Goal: Information Seeking & Learning: Learn about a topic

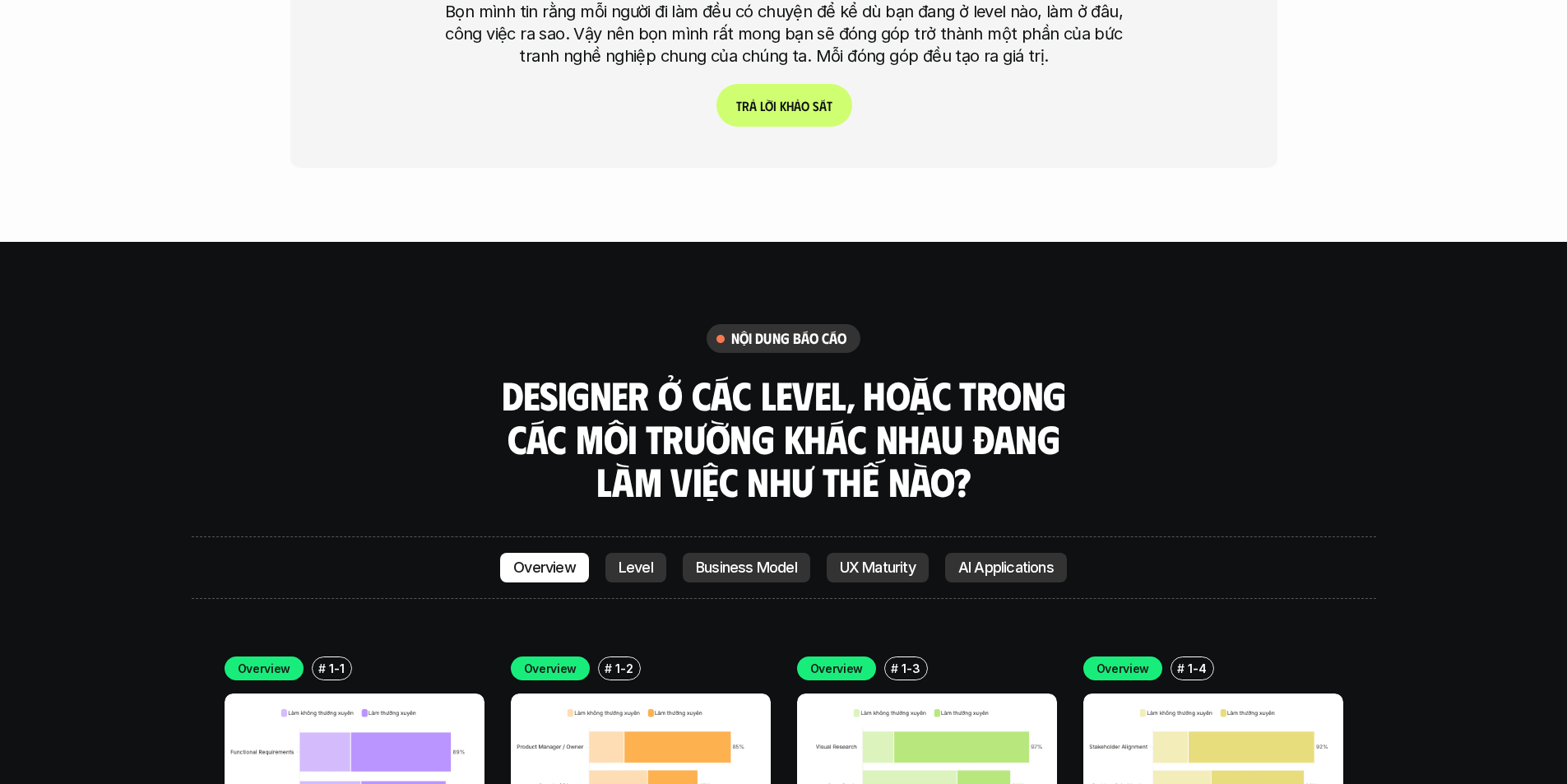
scroll to position [4687, 0]
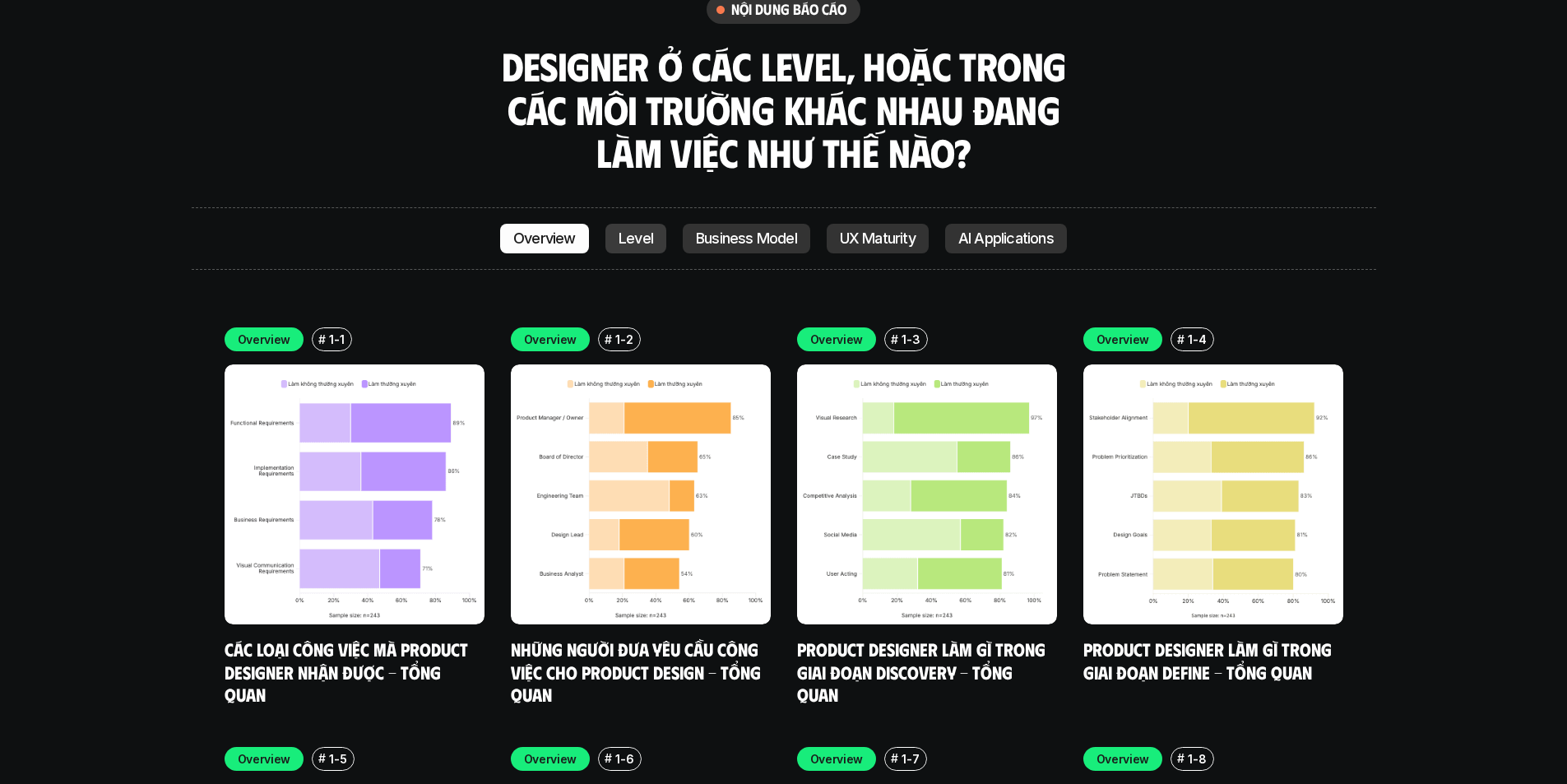
click at [631, 230] on p "Level" at bounding box center [636, 238] width 35 height 16
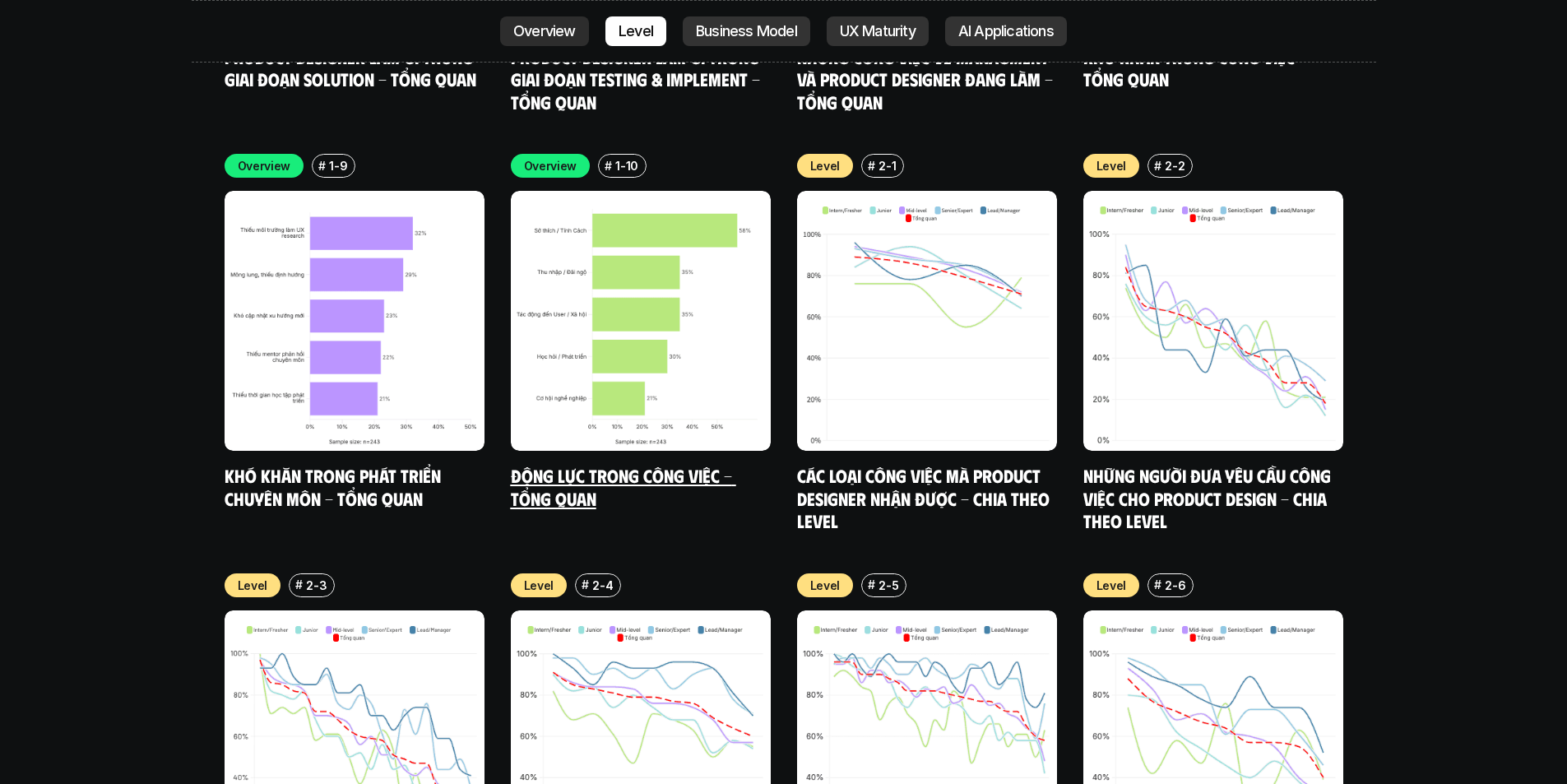
scroll to position [5700, 0]
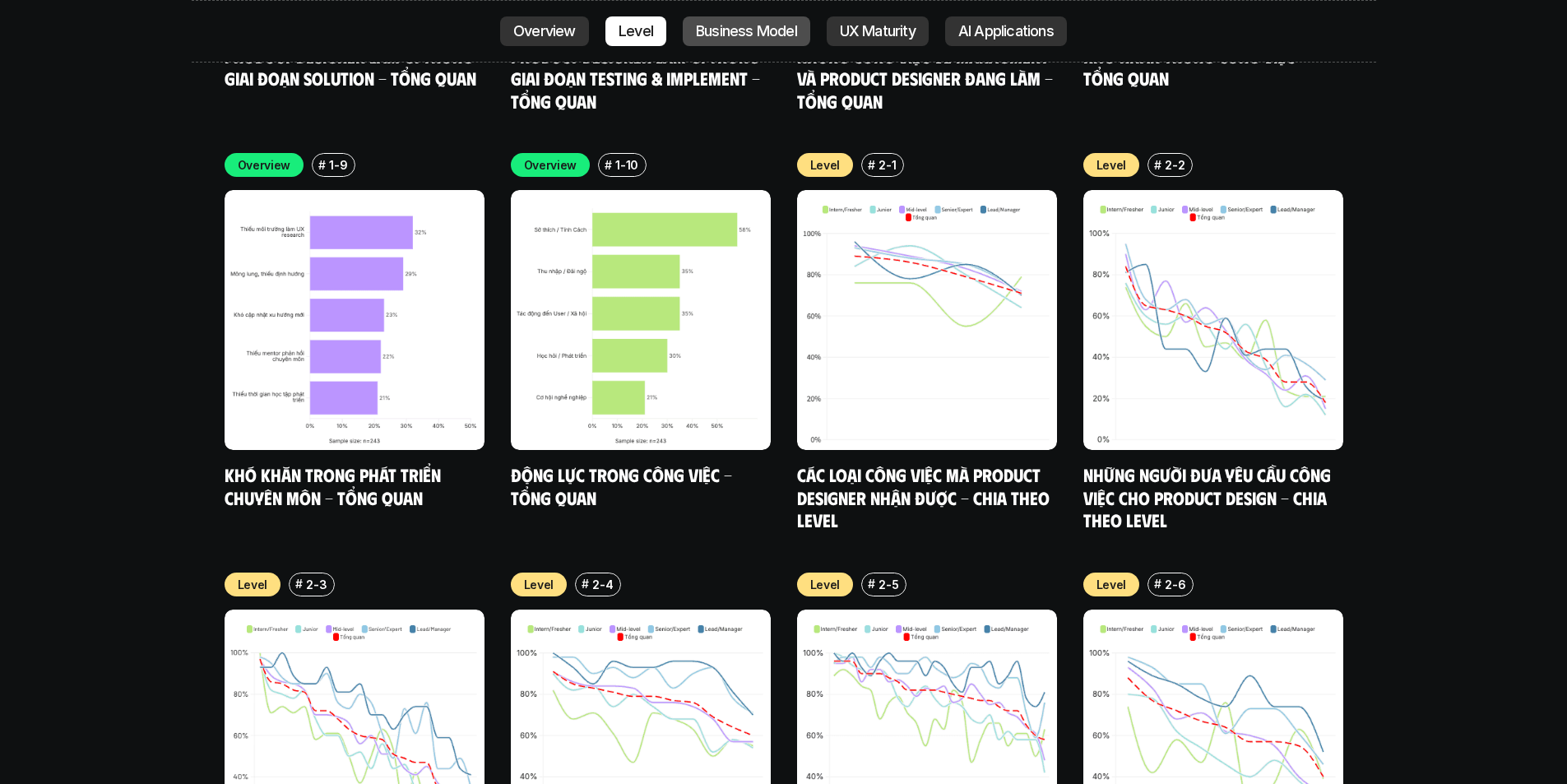
click at [747, 27] on p "Business Model" at bounding box center [746, 31] width 101 height 16
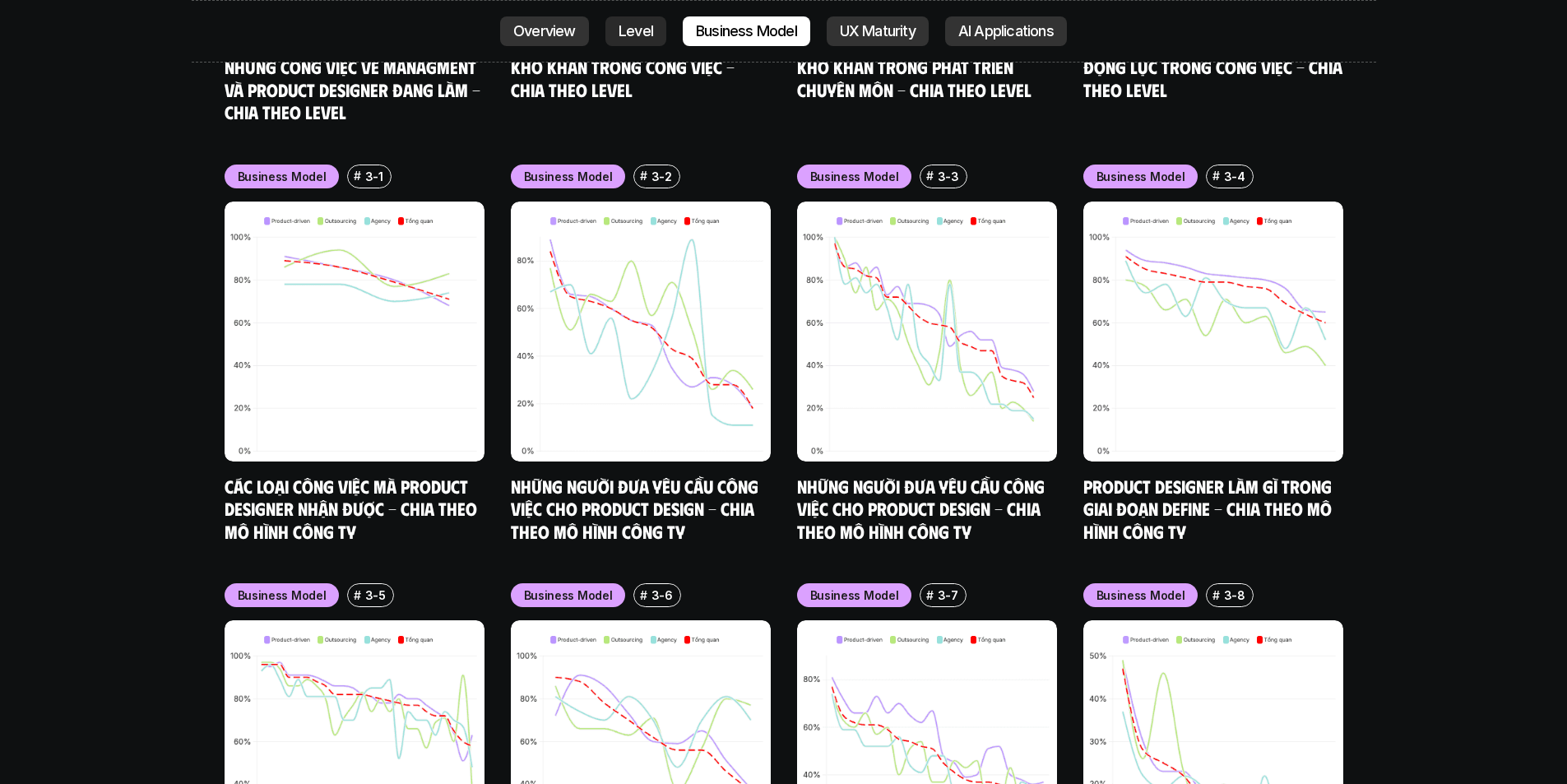
scroll to position [6957, 0]
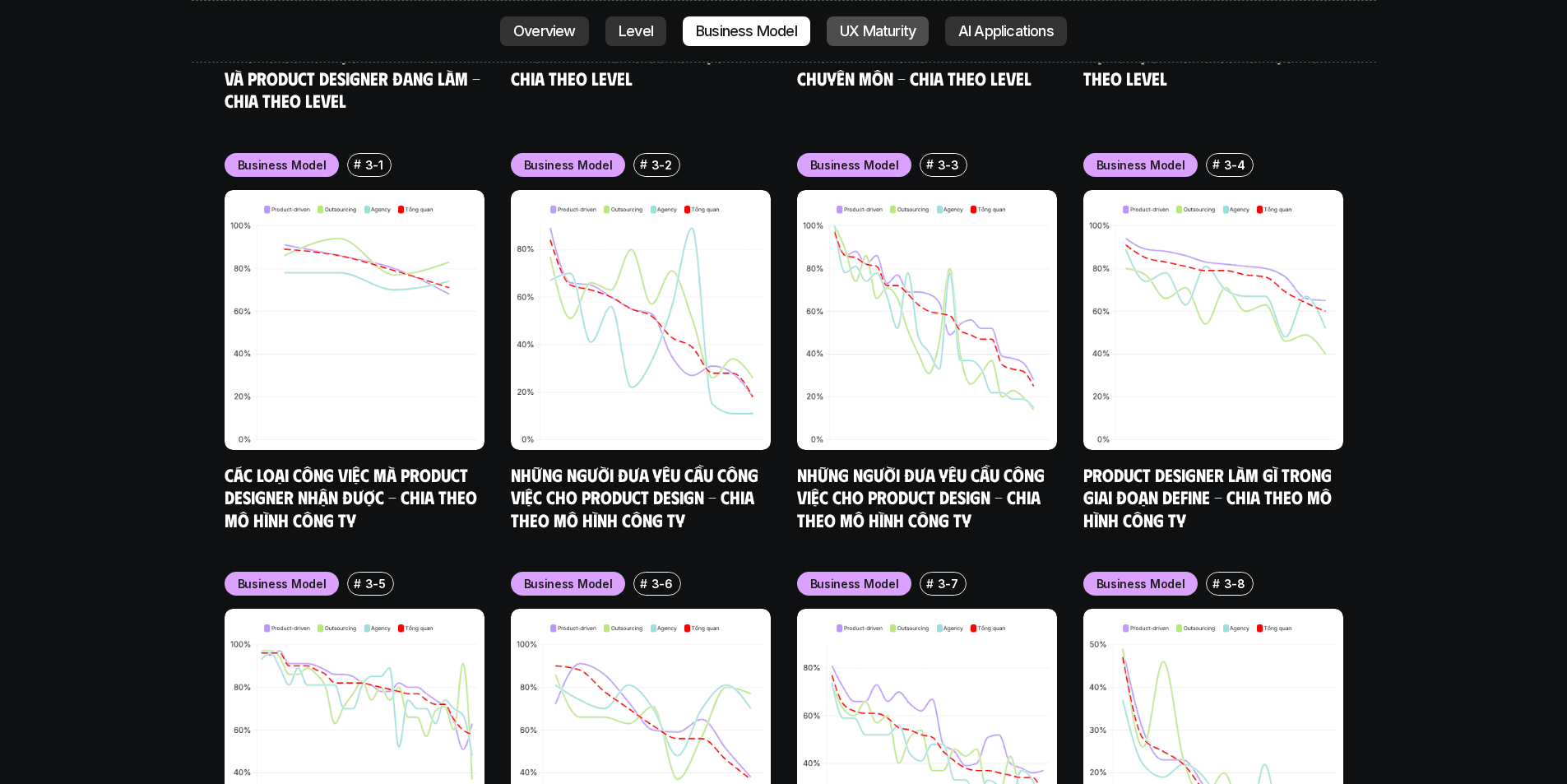
click at [903, 27] on p "UX Maturity" at bounding box center [878, 31] width 76 height 16
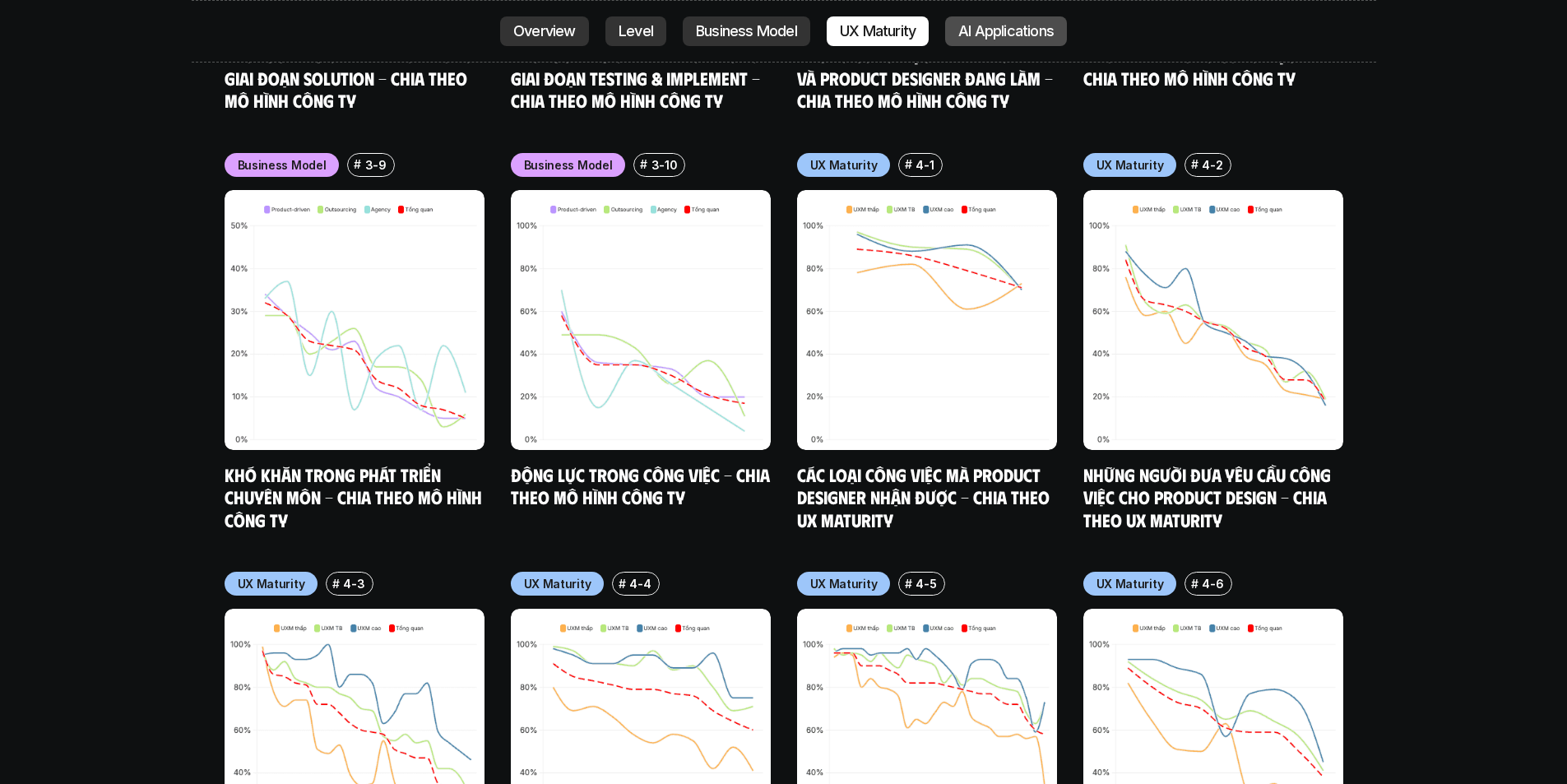
click at [986, 25] on p "AI Applications" at bounding box center [1006, 31] width 95 height 16
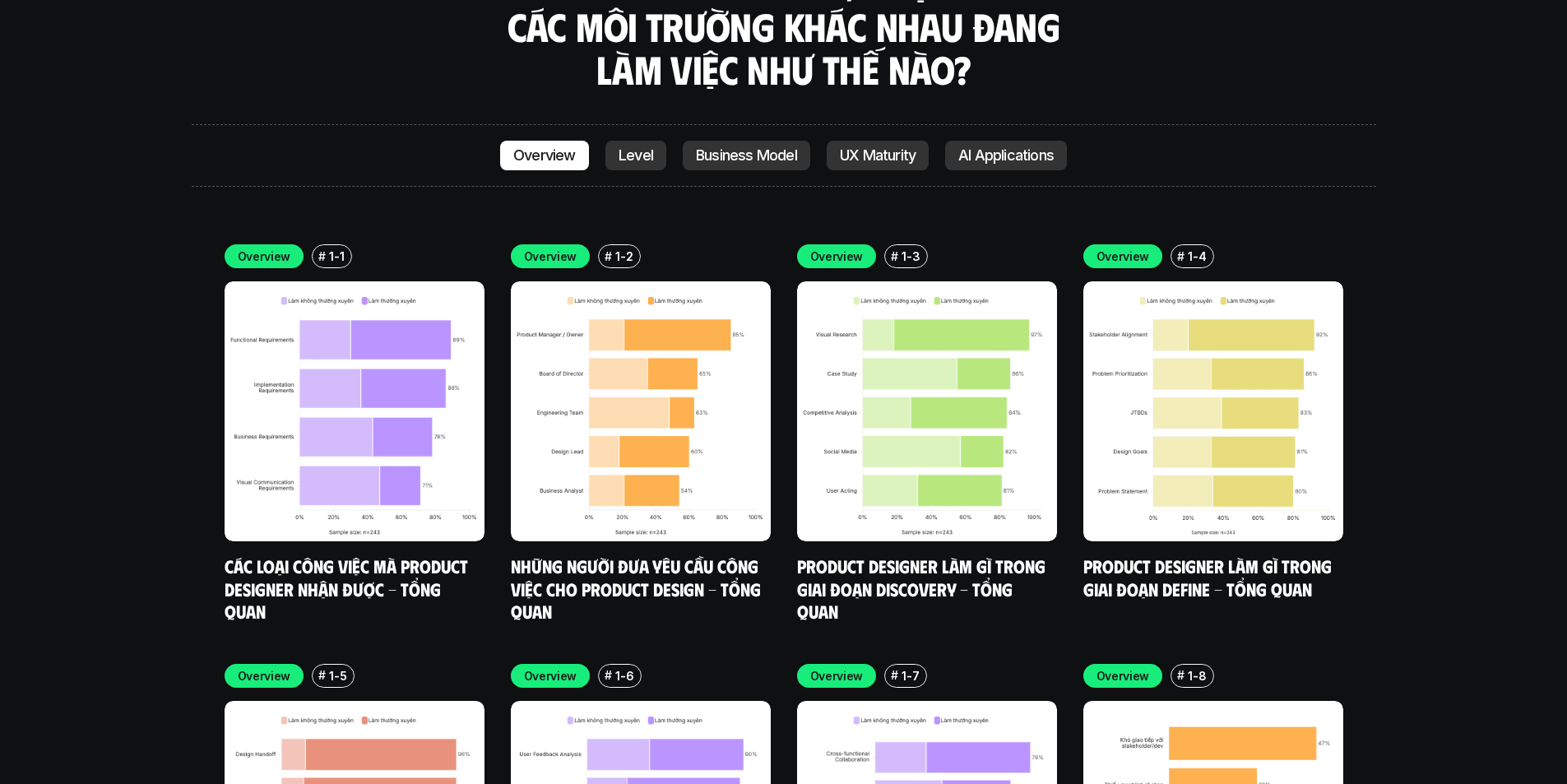
scroll to position [4771, 0]
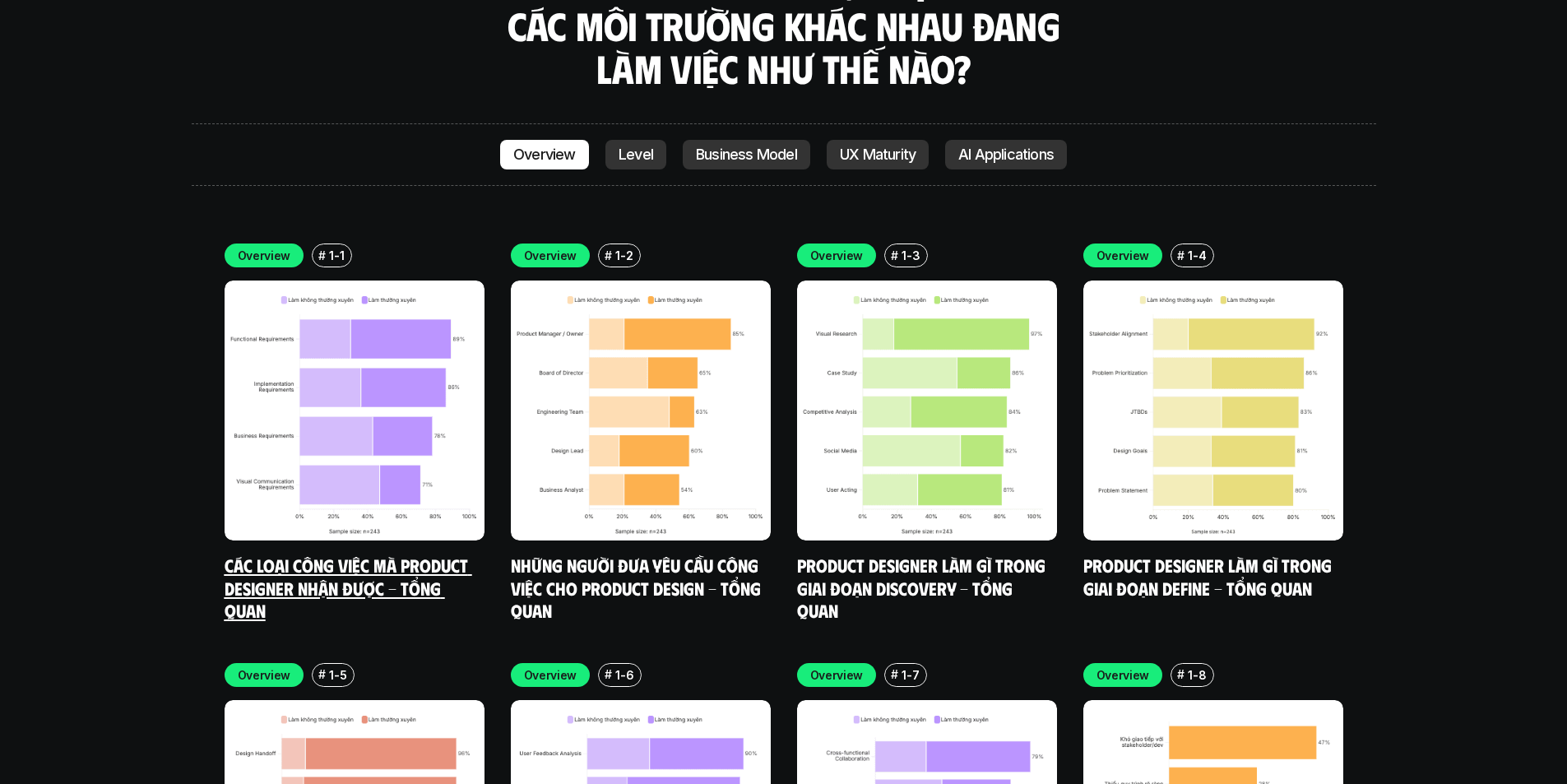
click at [437, 280] on img at bounding box center [354, 410] width 260 height 260
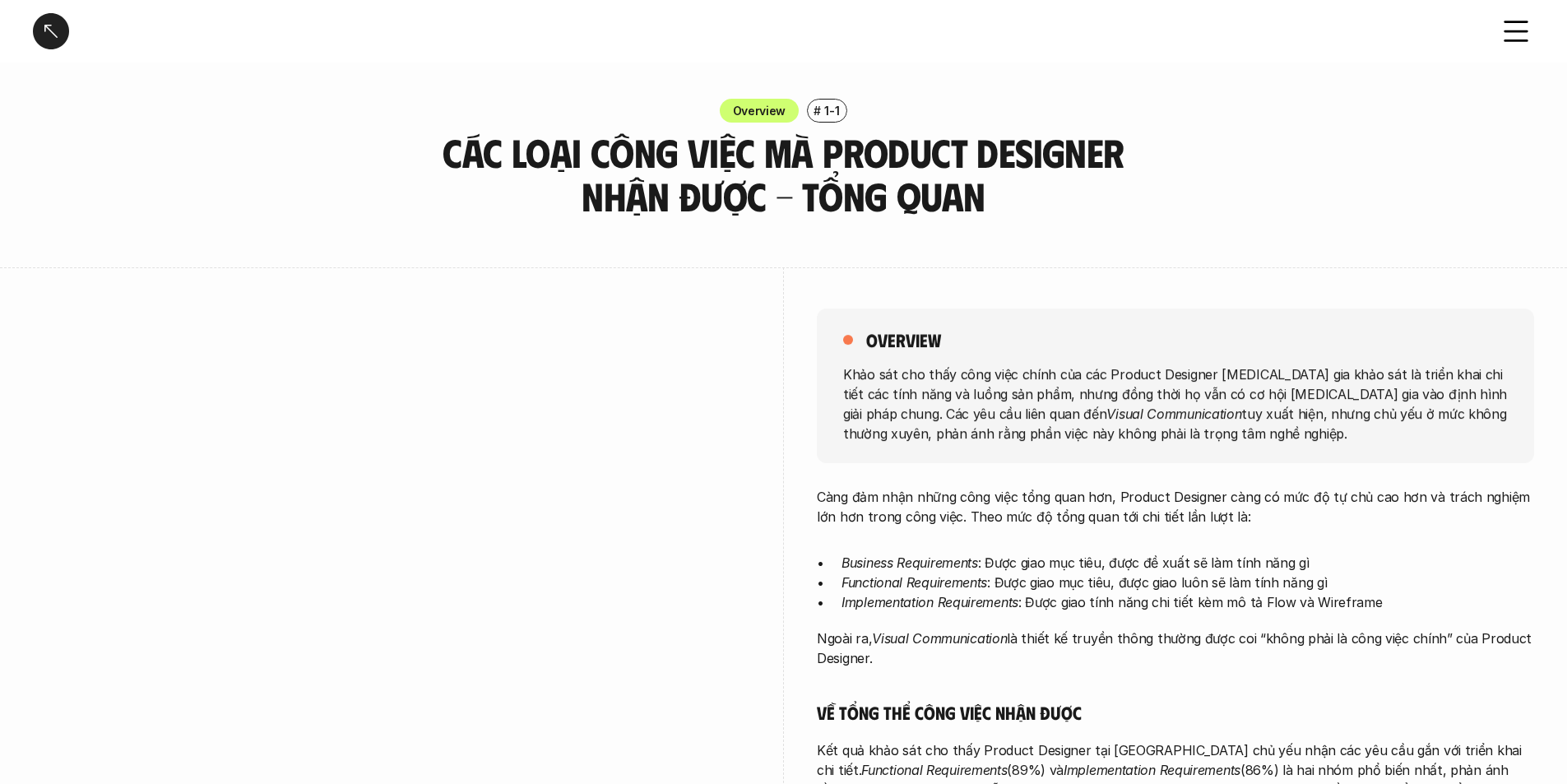
click at [825, 114] on p "1-1" at bounding box center [832, 111] width 14 height 17
click at [878, 100] on div "Overview # 1-1" at bounding box center [784, 111] width 1567 height 24
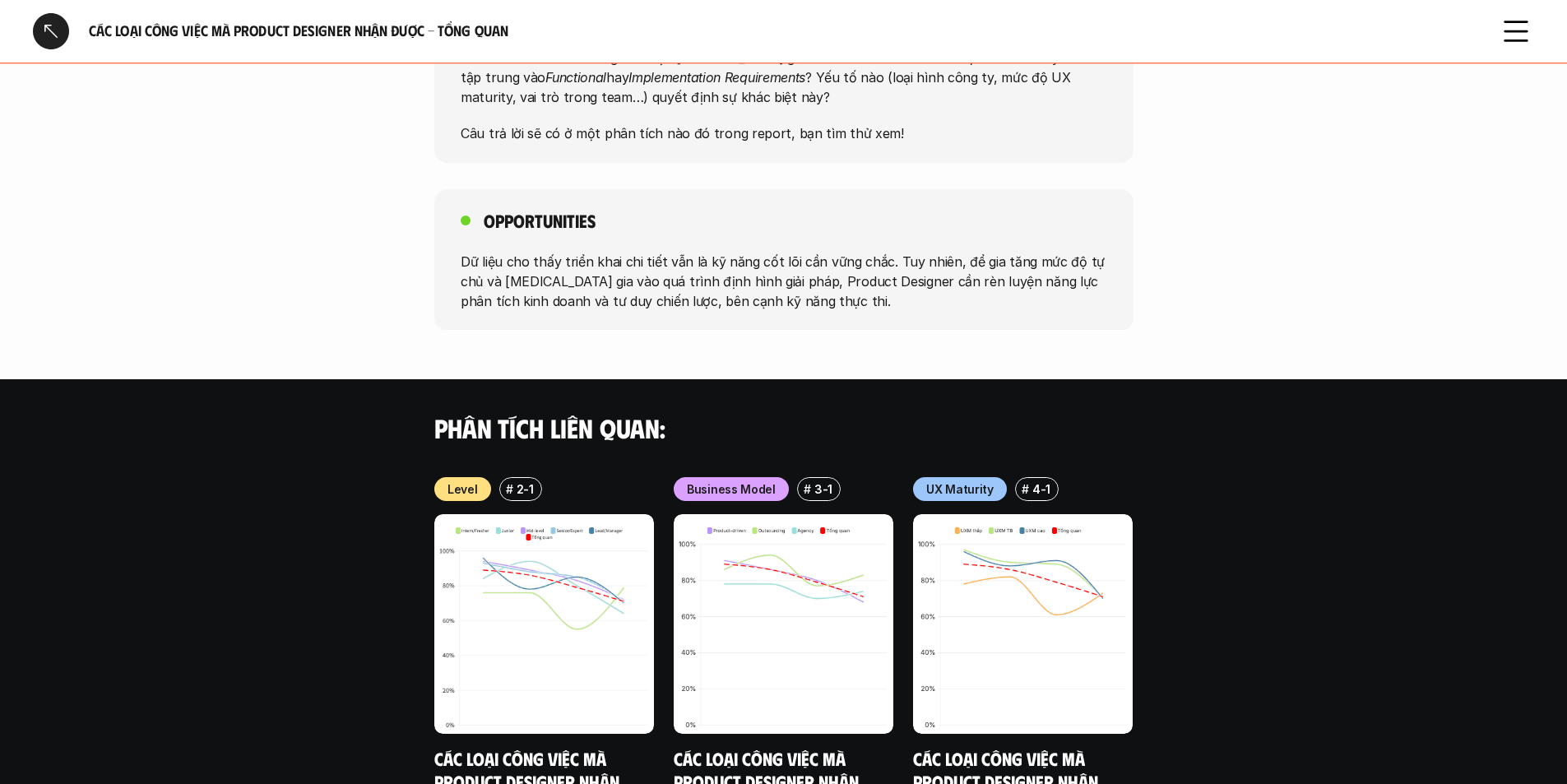
scroll to position [1436, 0]
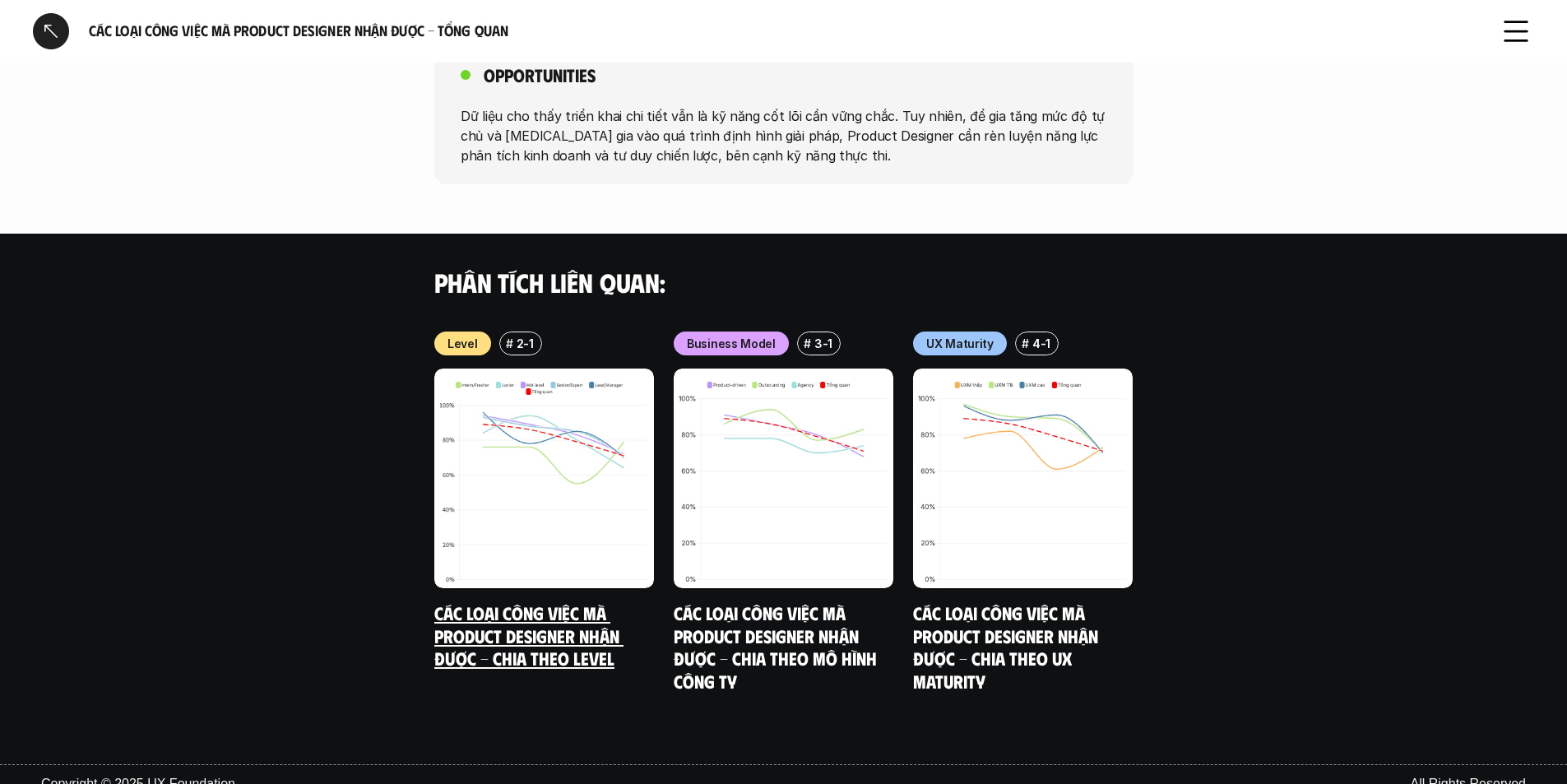
click at [609, 439] on img at bounding box center [544, 478] width 219 height 219
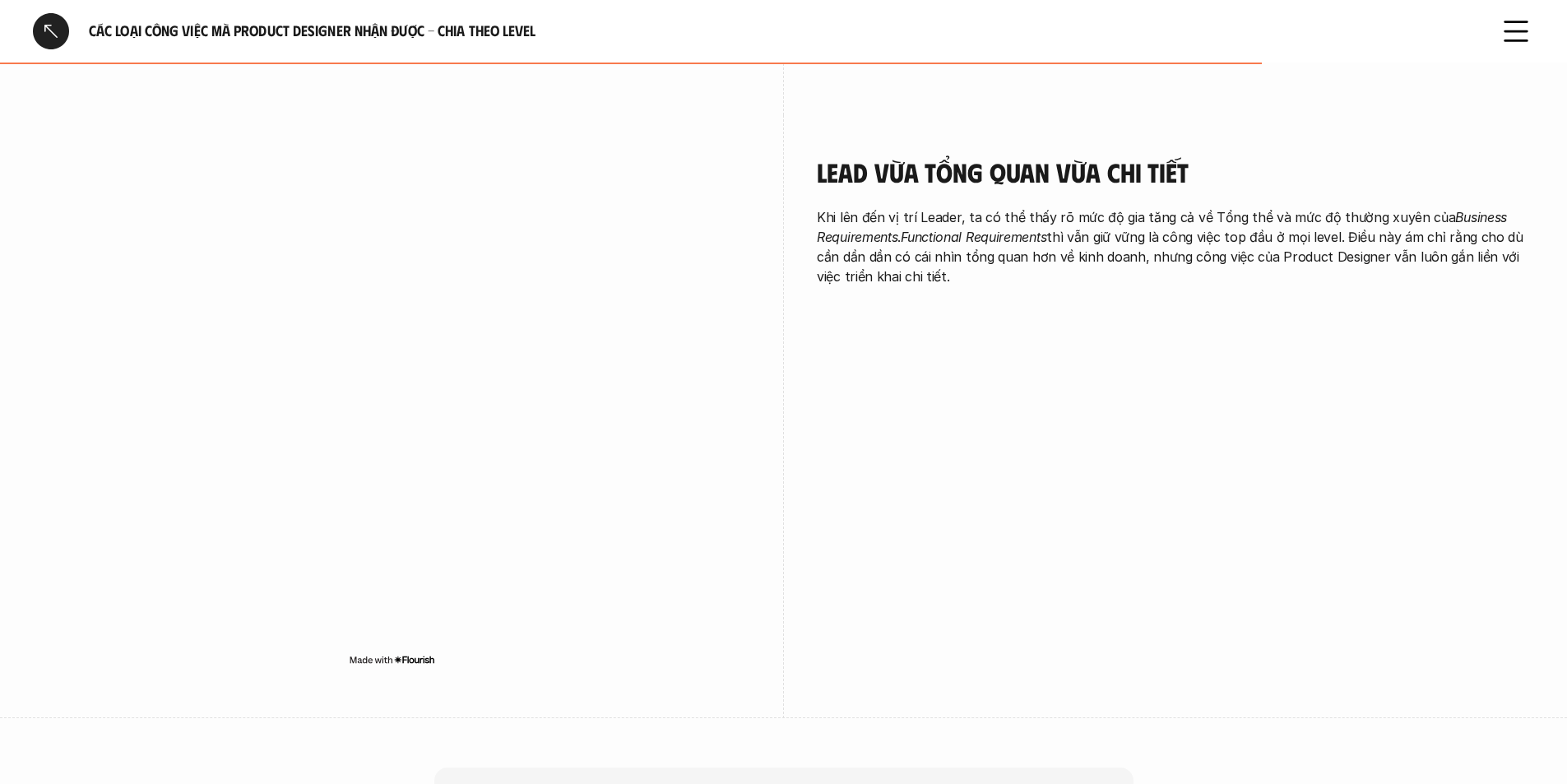
scroll to position [3365, 0]
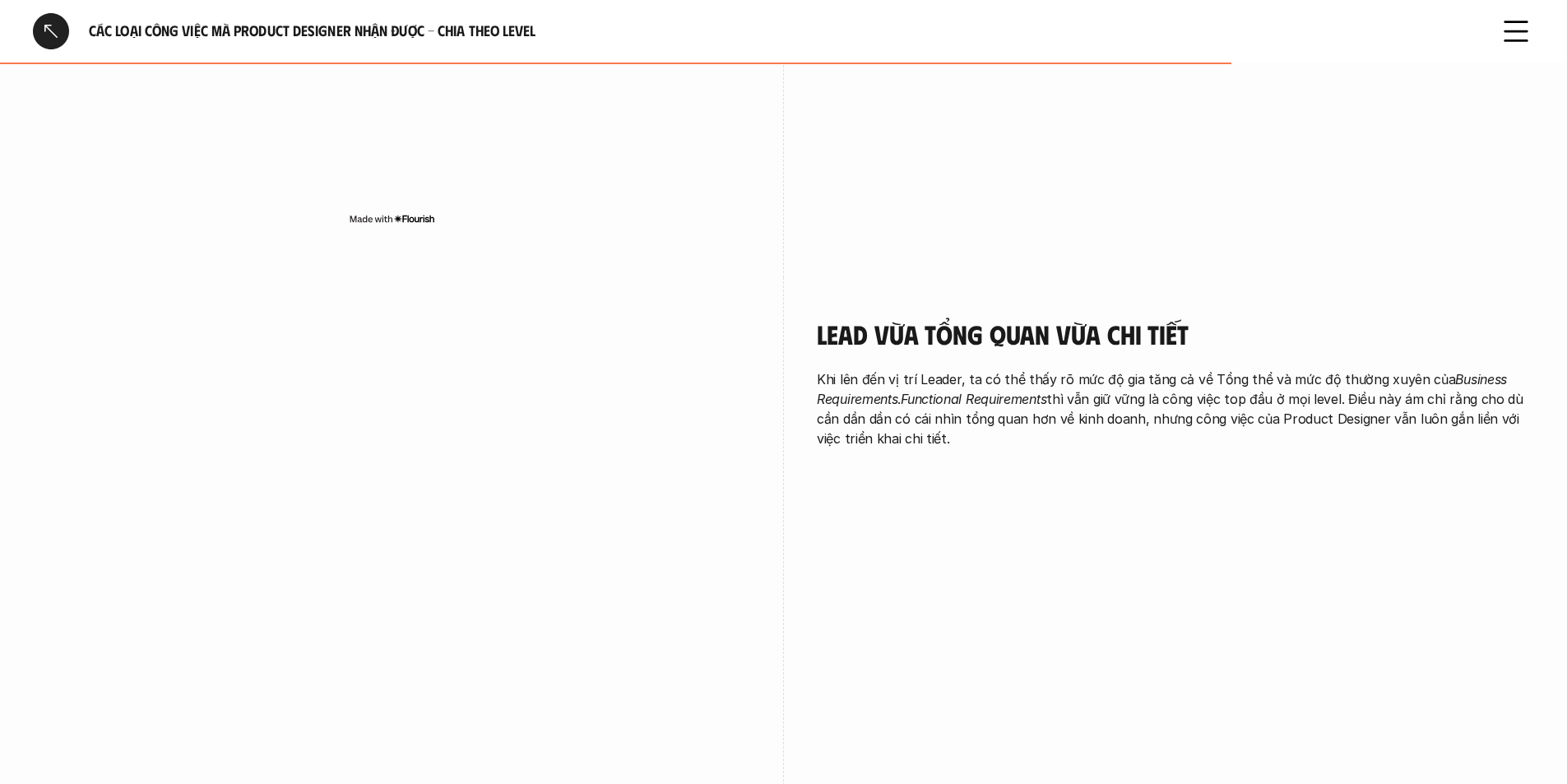
click at [1538, 24] on div "Các loại công việc mà Product Designer nhận được - Chia theo Level" at bounding box center [784, 31] width 1567 height 63
click at [1517, 32] on use at bounding box center [1516, 32] width 22 height 19
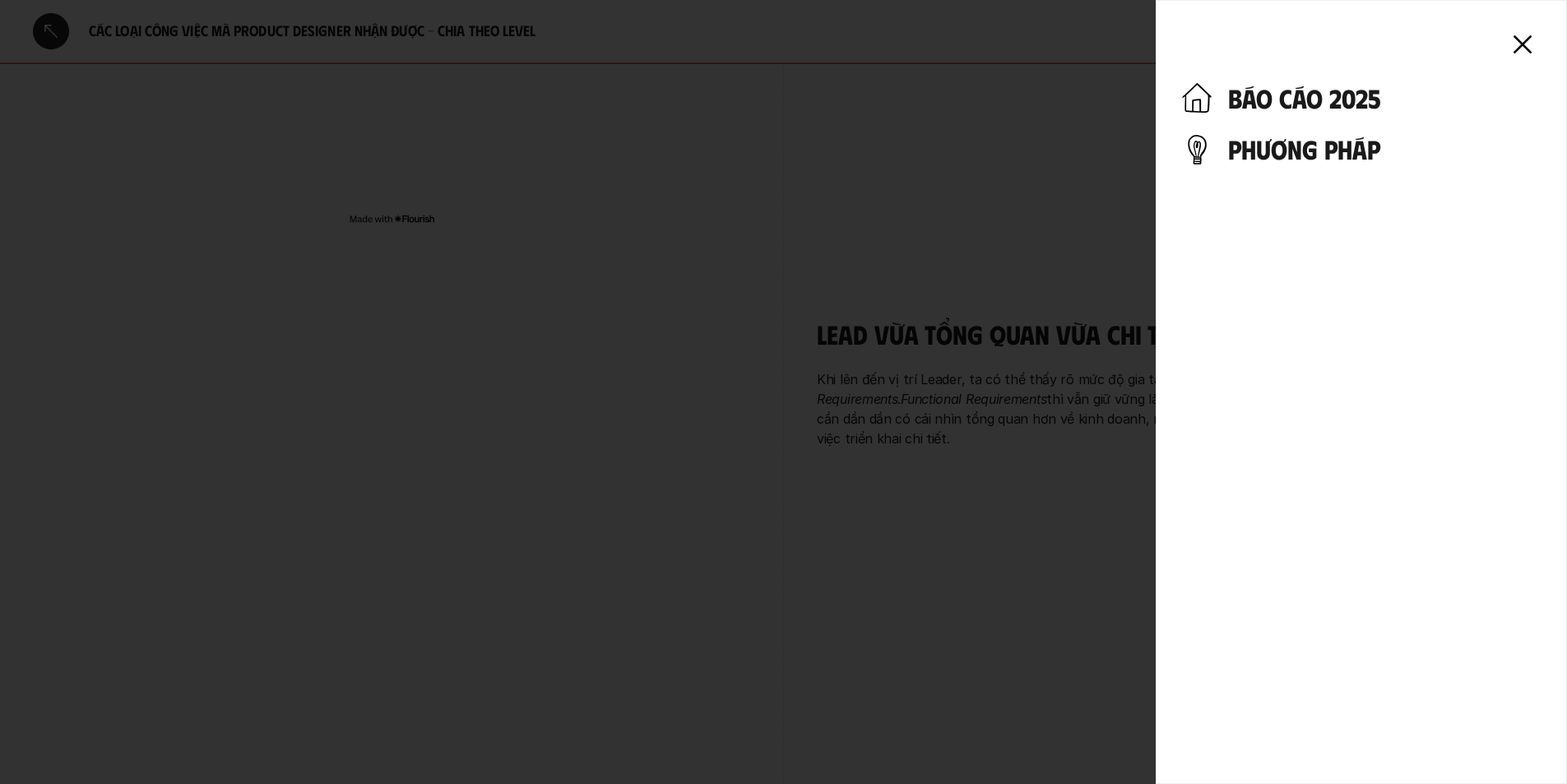
click at [1522, 41] on icon at bounding box center [1523, 44] width 37 height 37
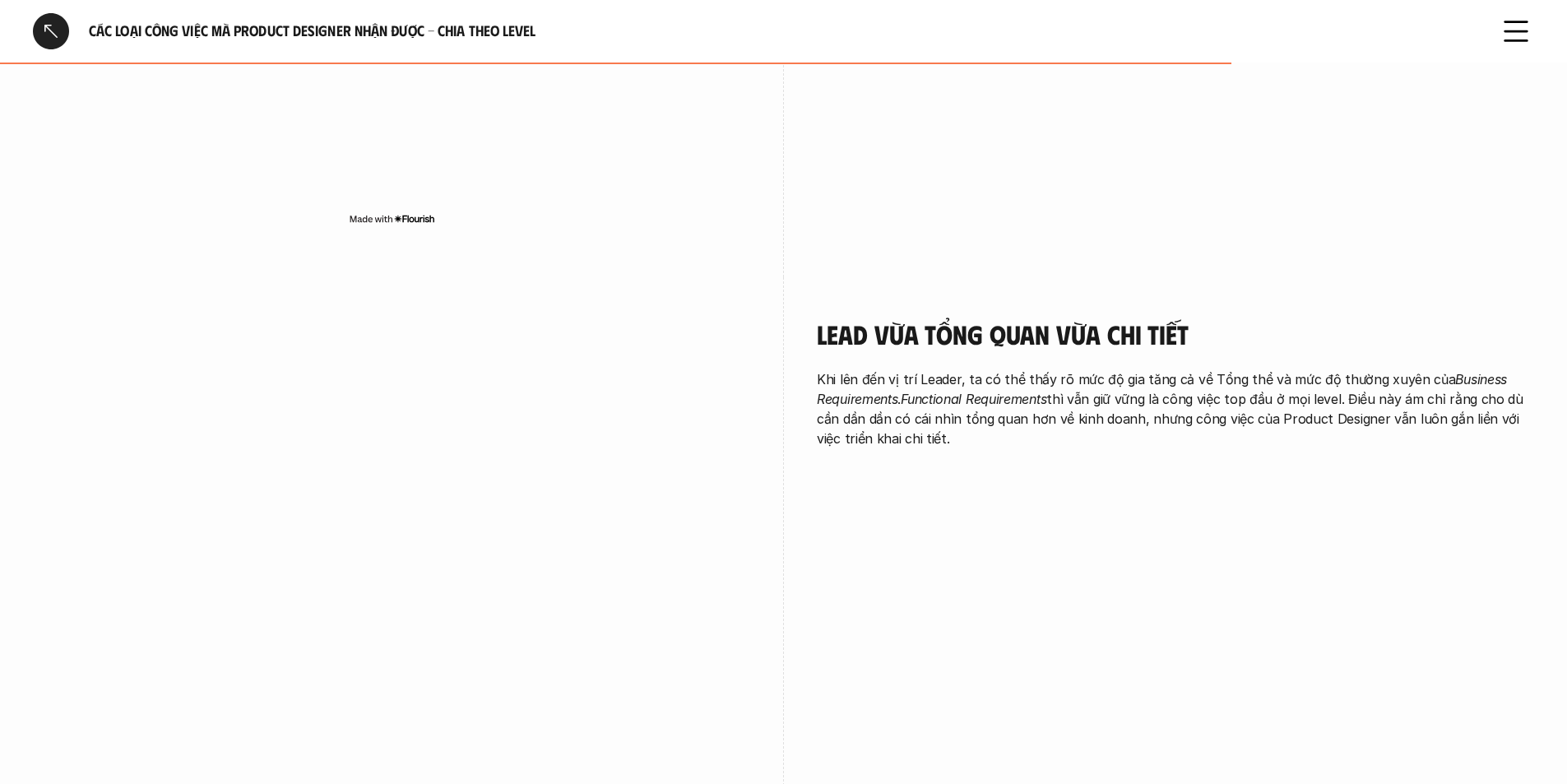
click at [40, 25] on div at bounding box center [784, 392] width 1567 height 784
click at [1524, 35] on icon at bounding box center [1517, 32] width 37 height 37
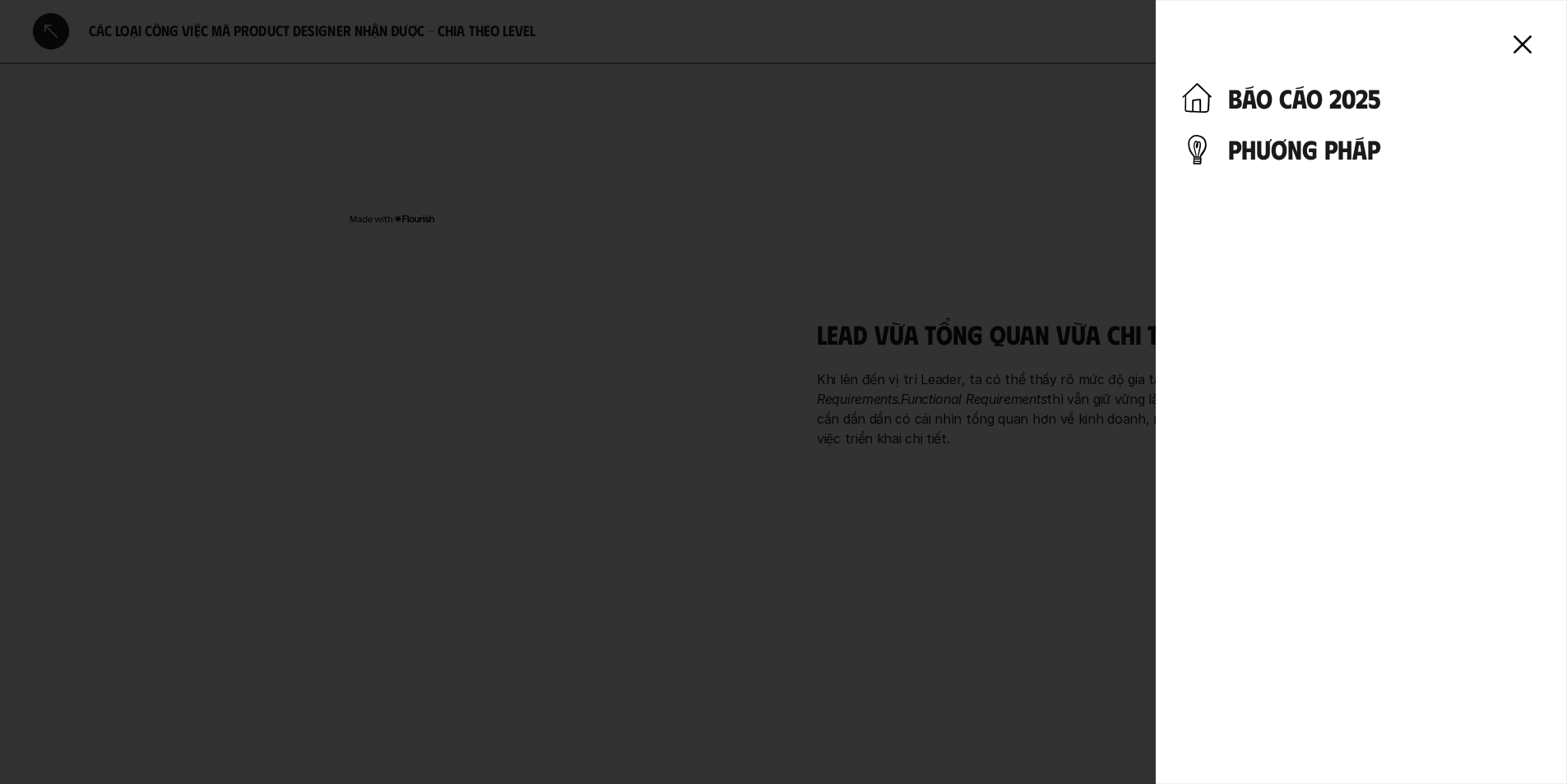
click at [1389, 139] on h4 "phương pháp" at bounding box center [1384, 148] width 313 height 31
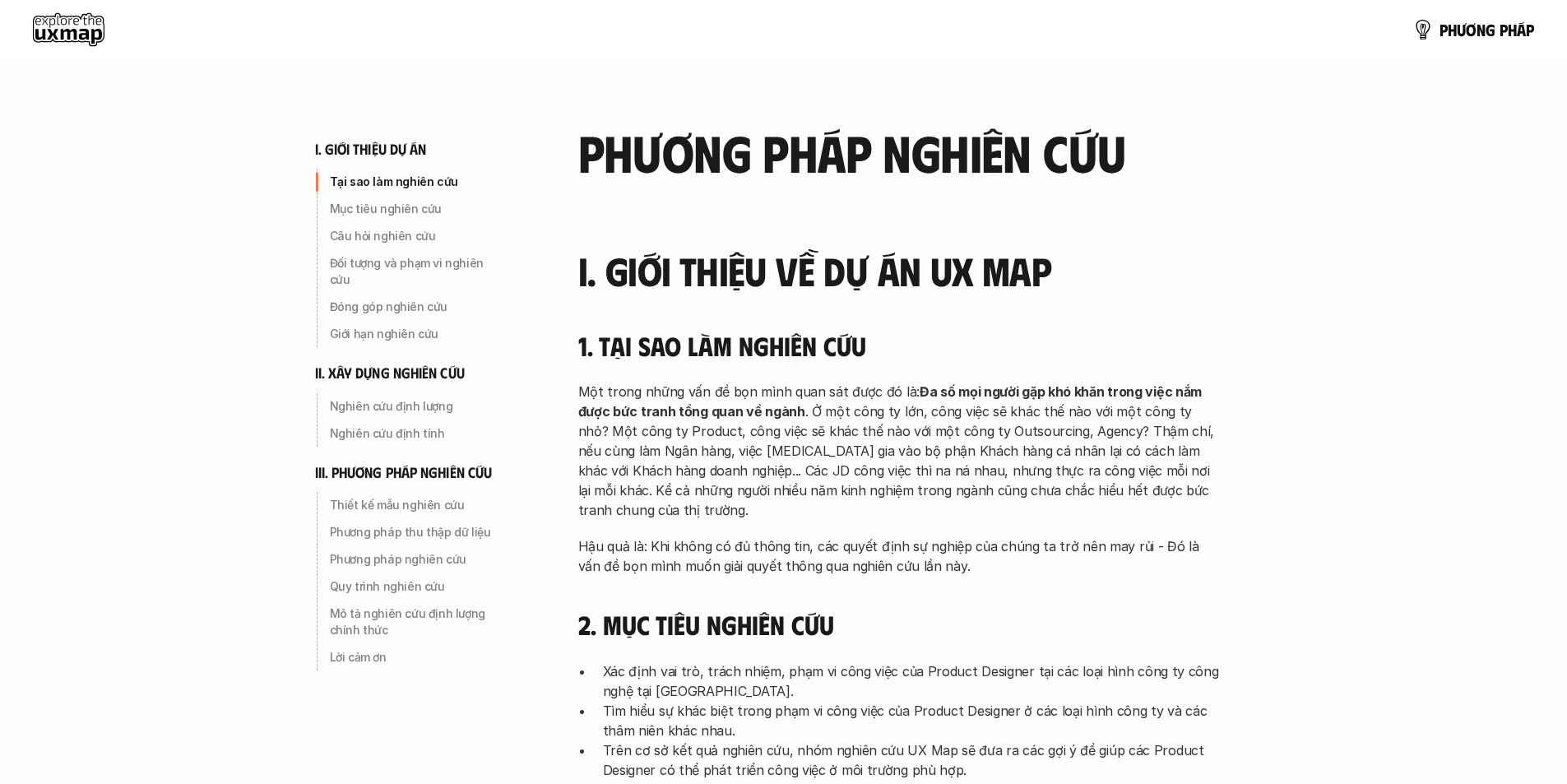
click at [54, 27] on use at bounding box center [68, 30] width 71 height 33
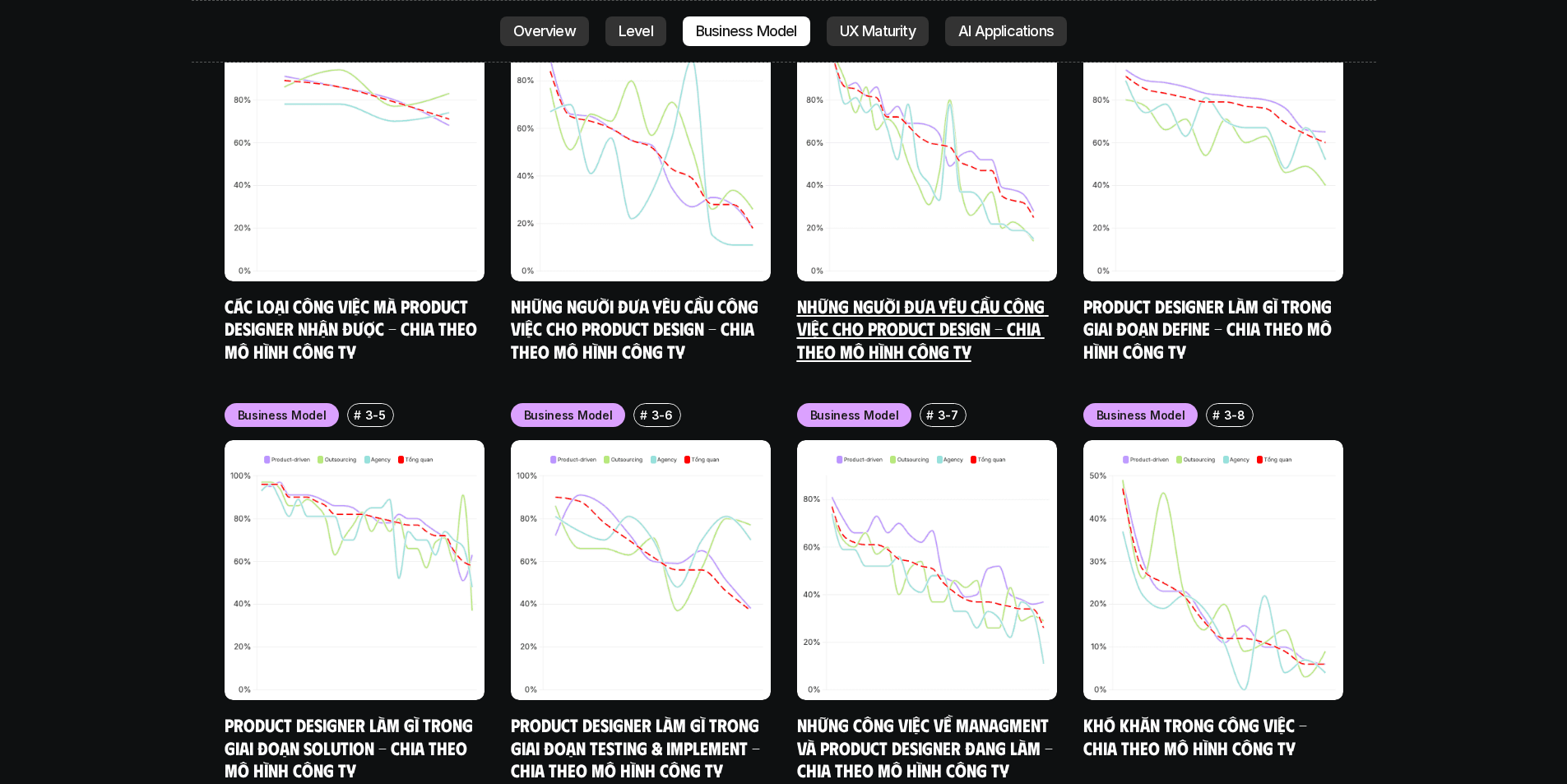
scroll to position [7236, 0]
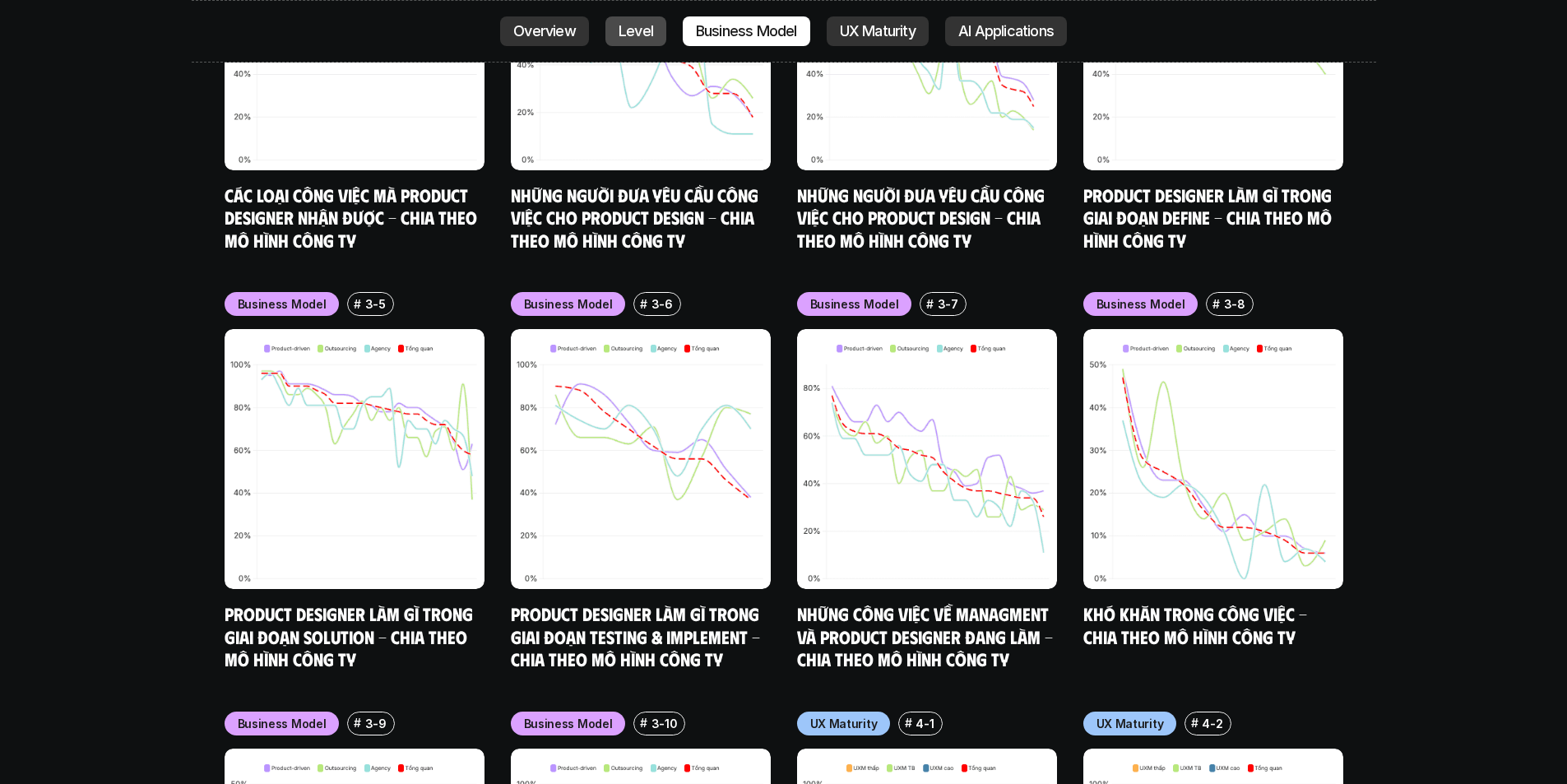
click at [651, 31] on link "Level" at bounding box center [635, 31] width 61 height 30
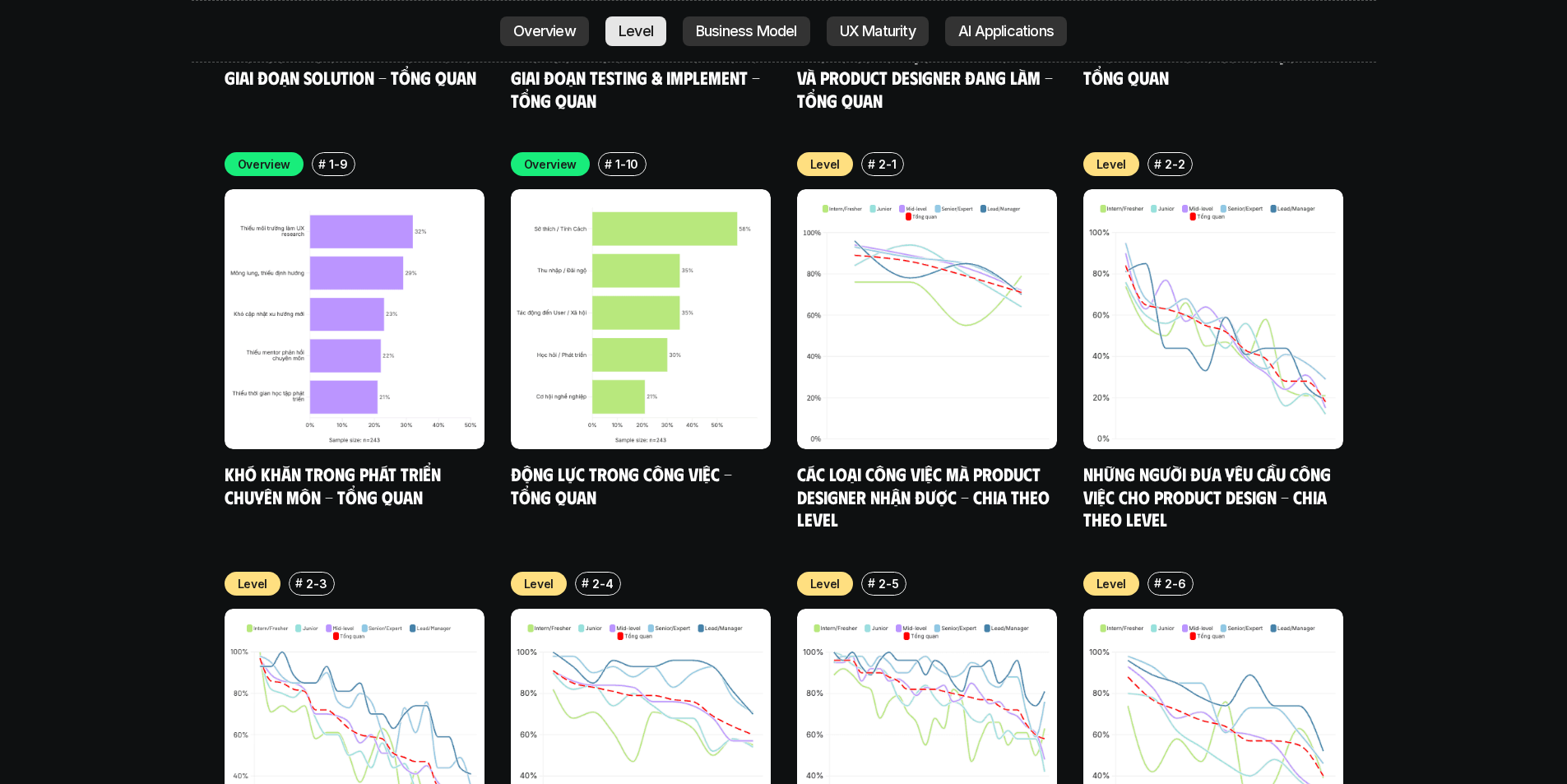
scroll to position [5700, 0]
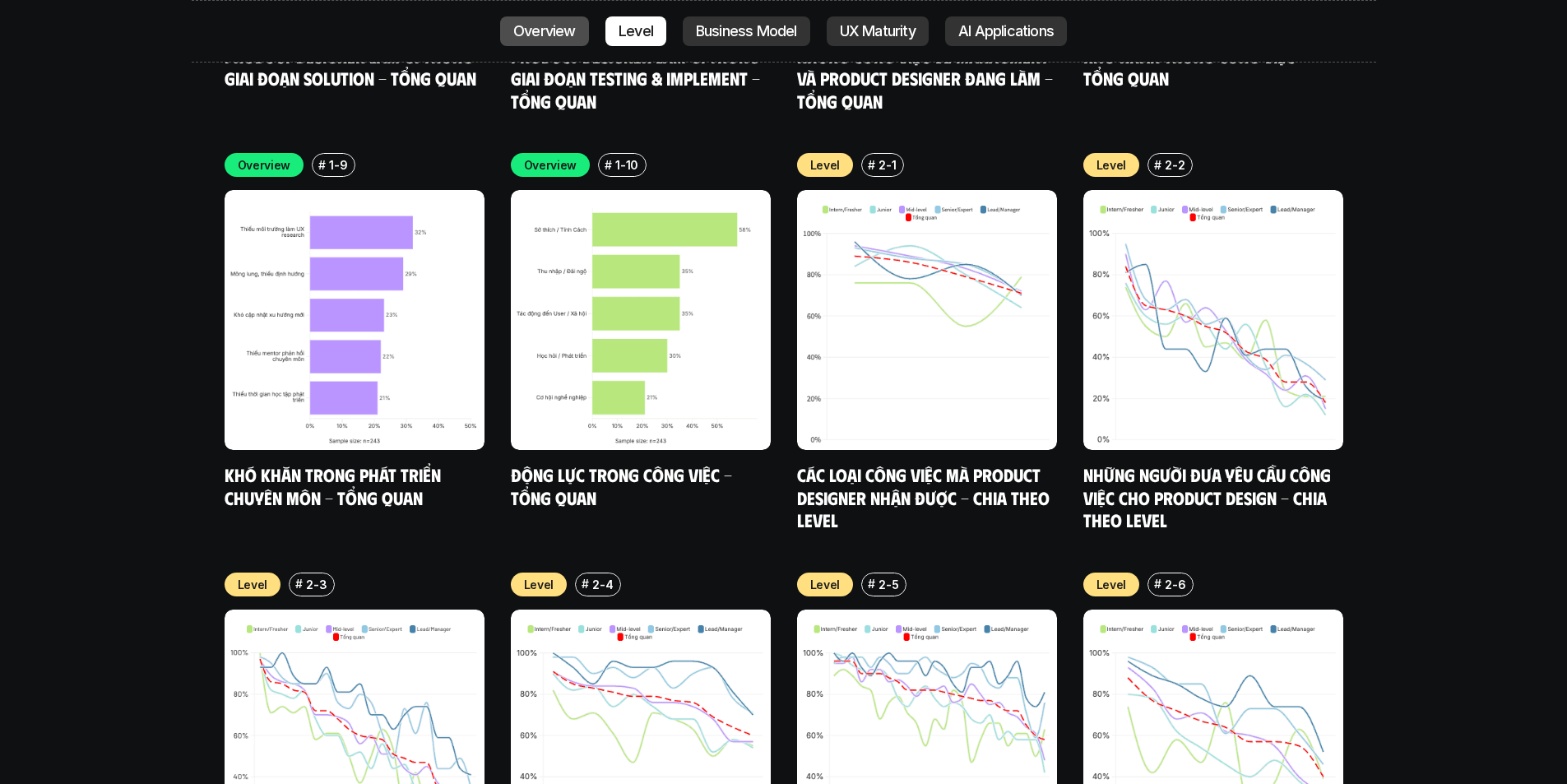
click at [557, 31] on p "Overview" at bounding box center [544, 31] width 63 height 16
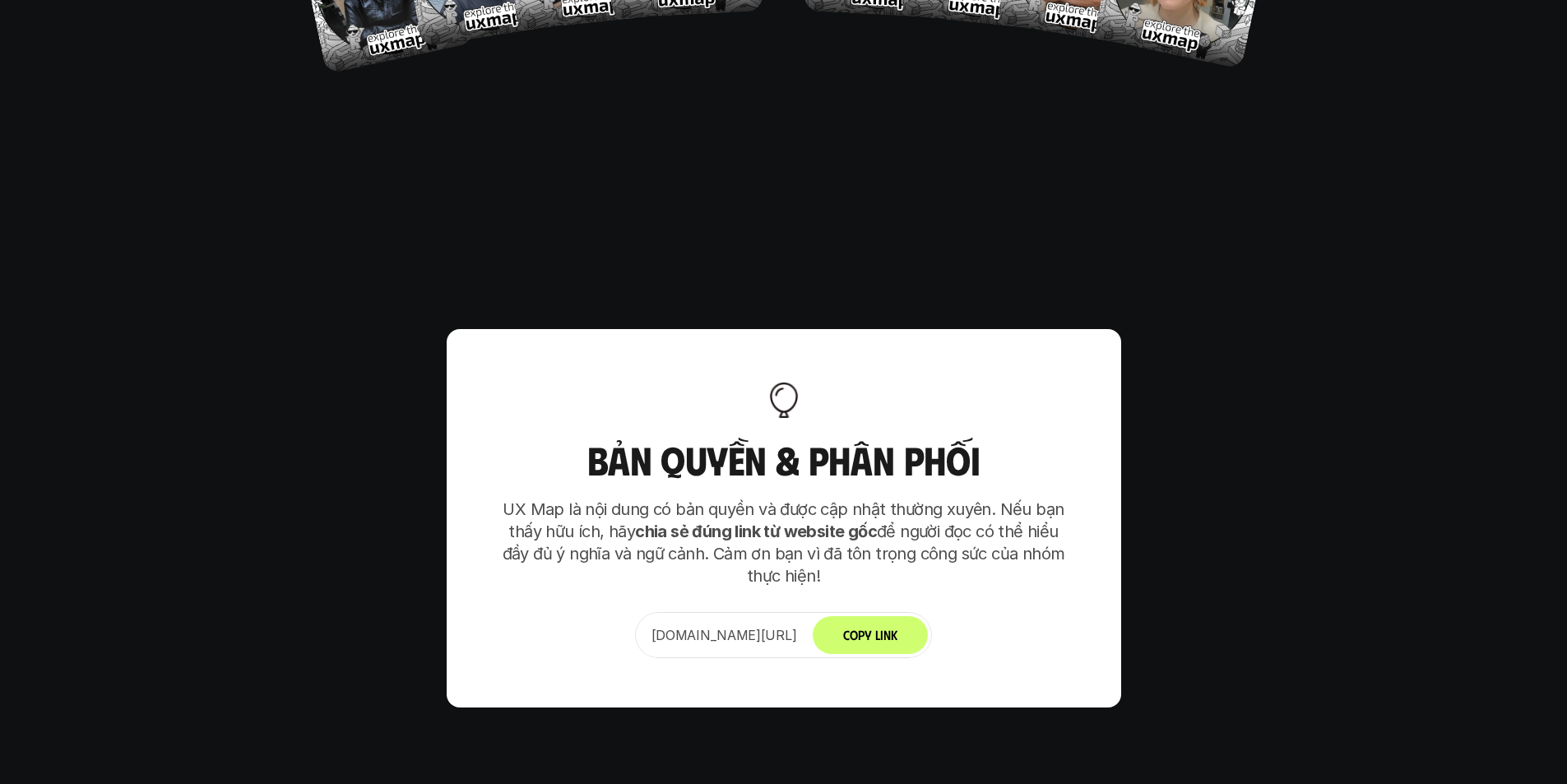
scroll to position [10362, 0]
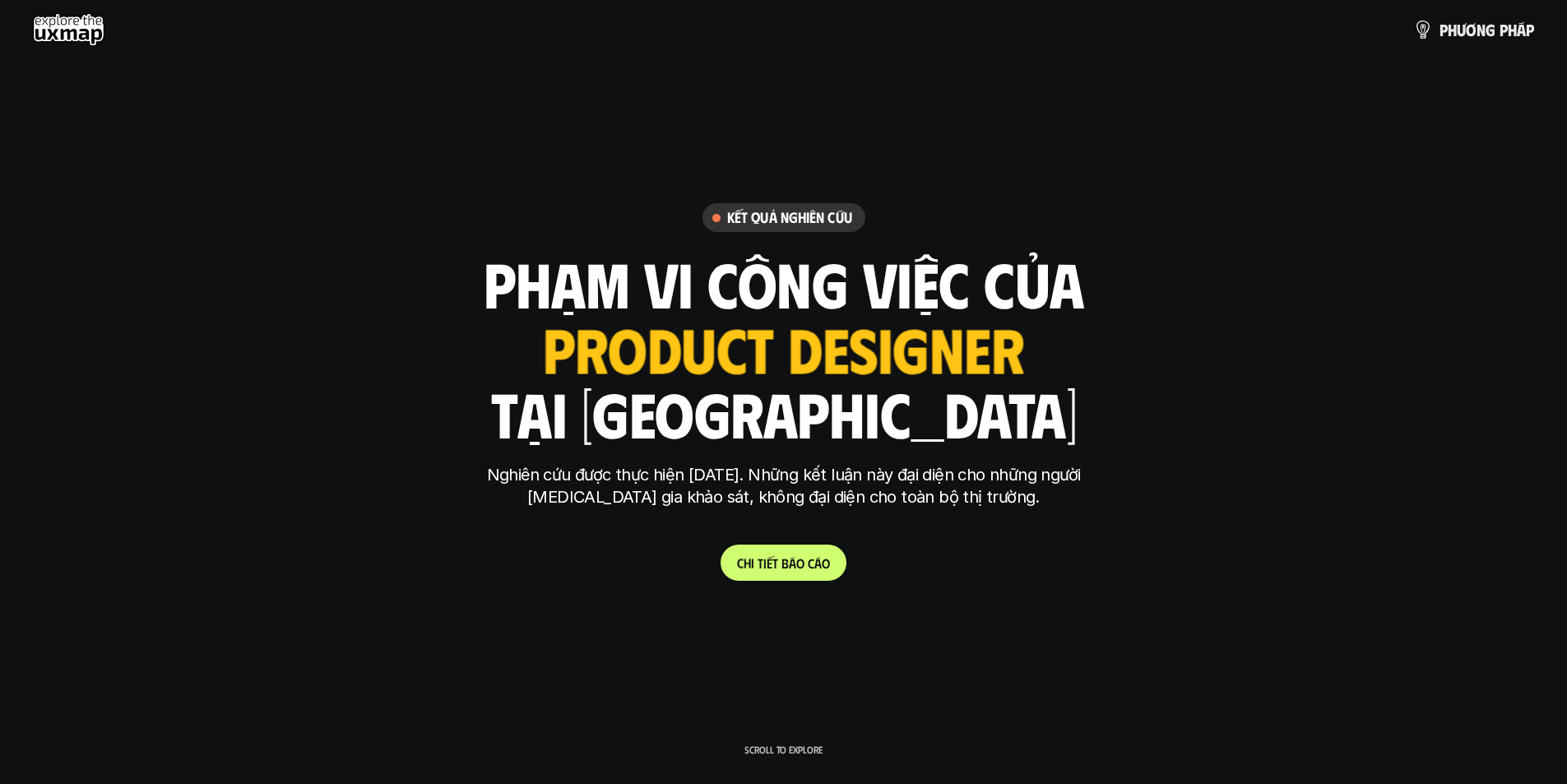
click at [775, 575] on link "C h i t i ế t b á o c á o" at bounding box center [784, 563] width 126 height 37
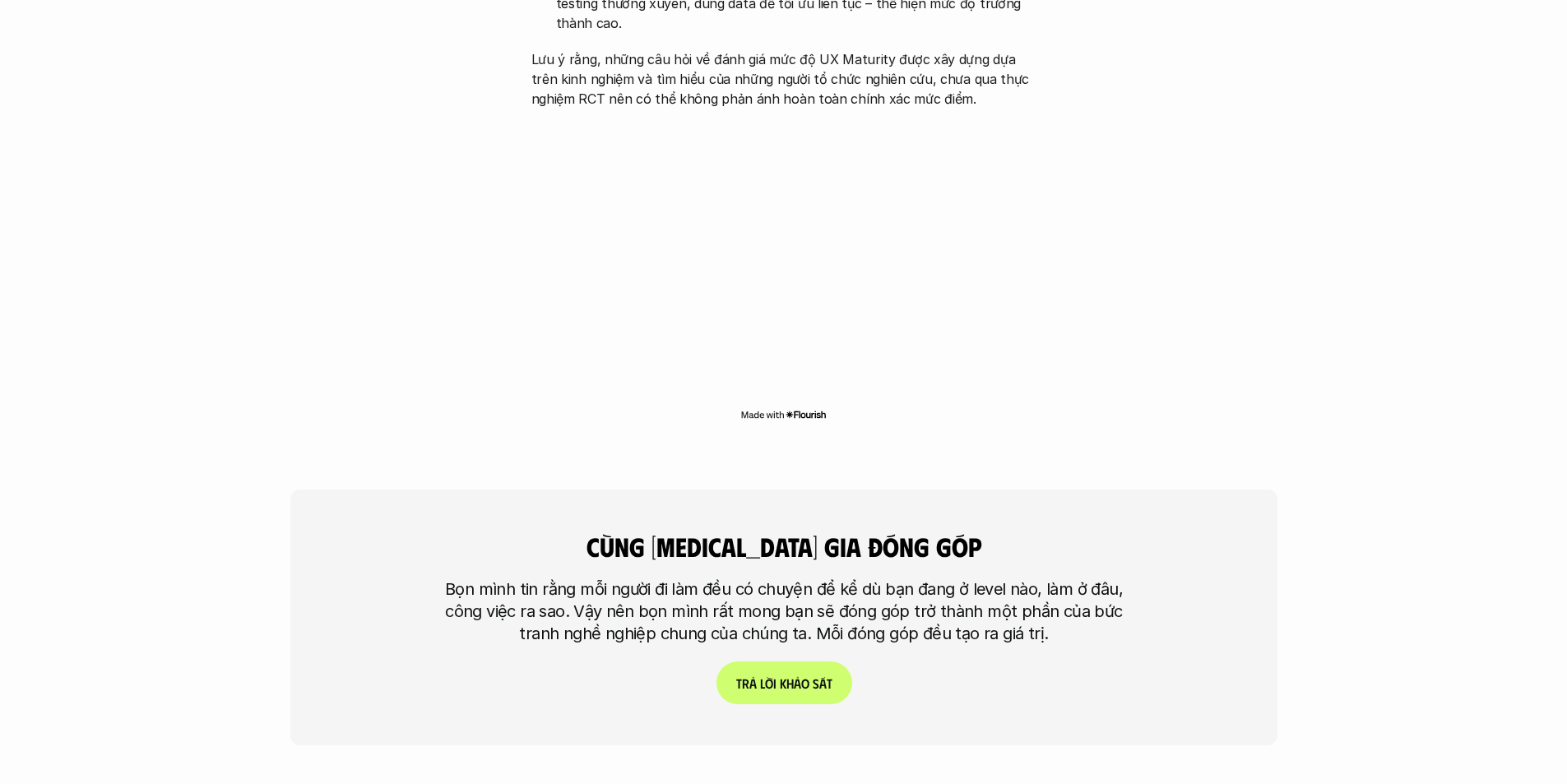
scroll to position [4274, 0]
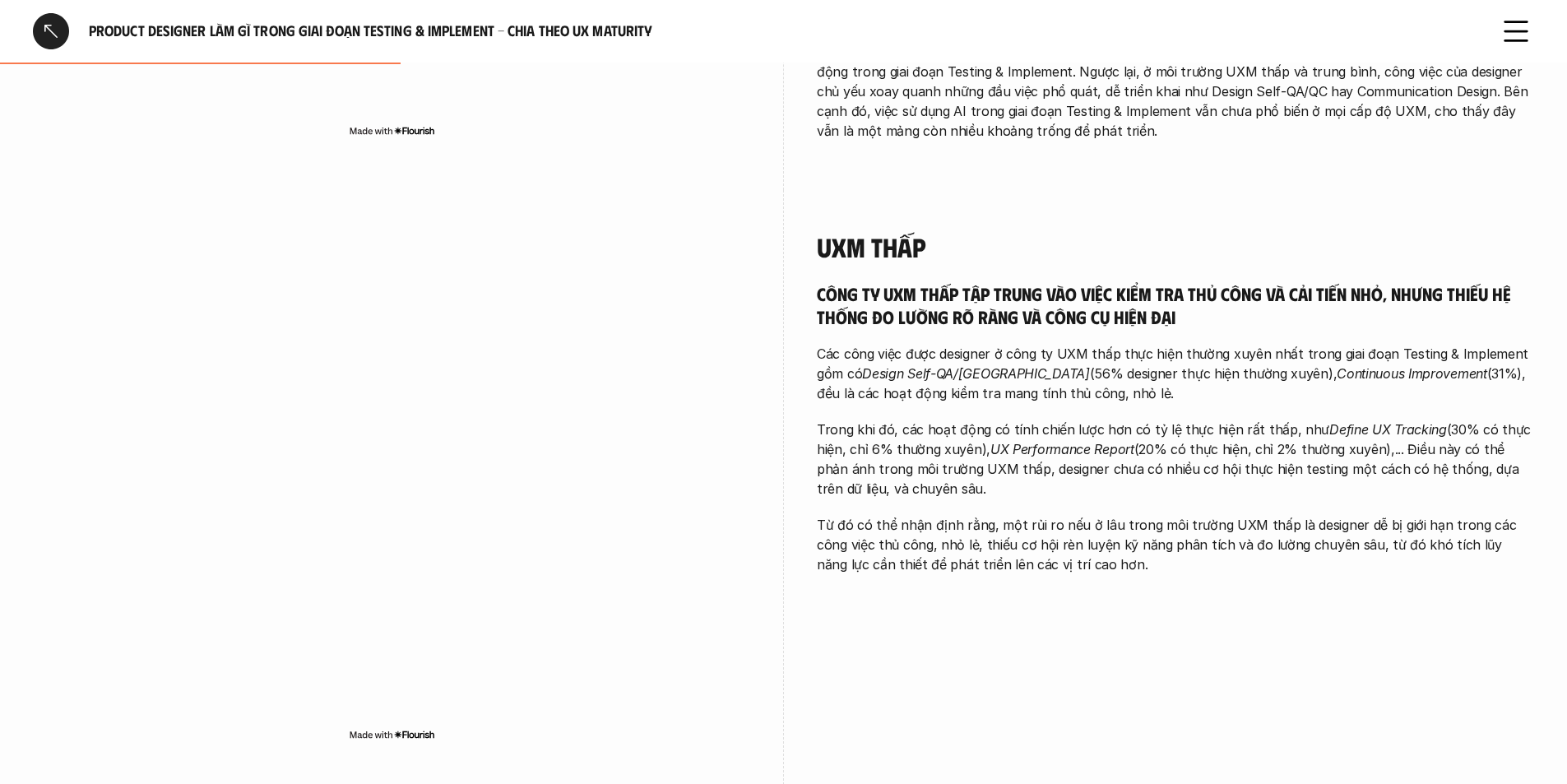
scroll to position [822, 0]
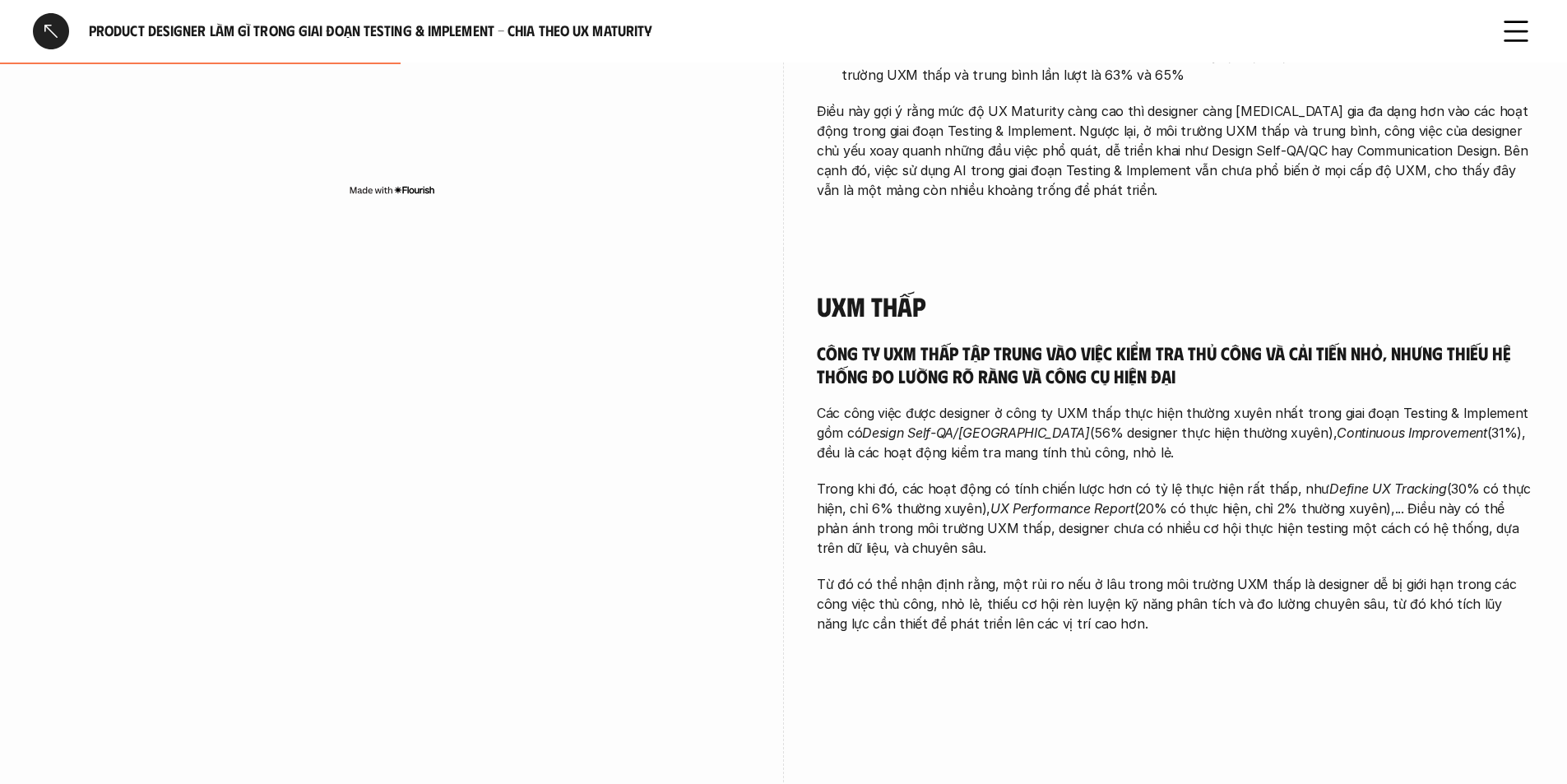
click at [115, 263] on div at bounding box center [391, 550] width 717 height 603
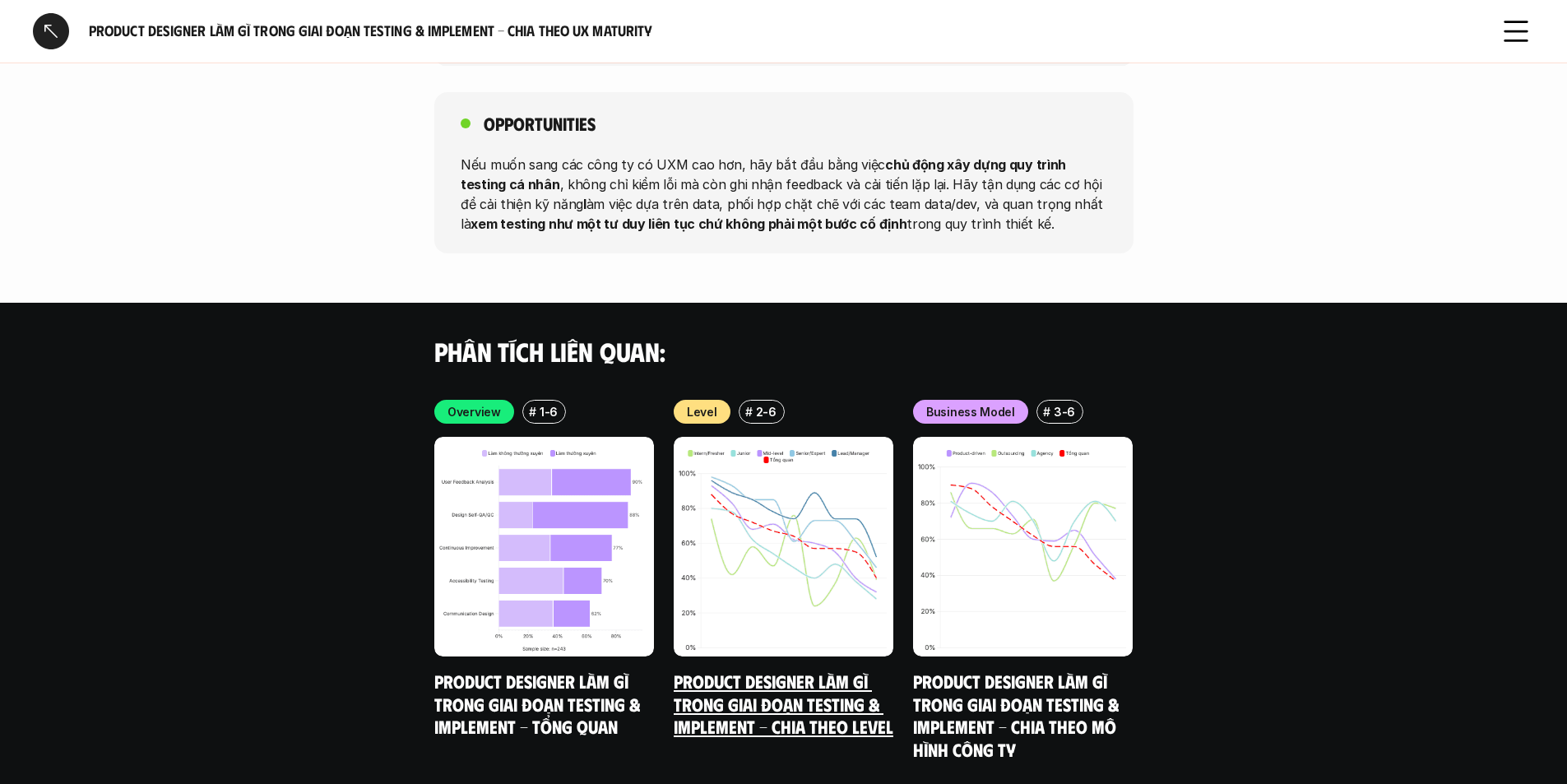
scroll to position [3053, 0]
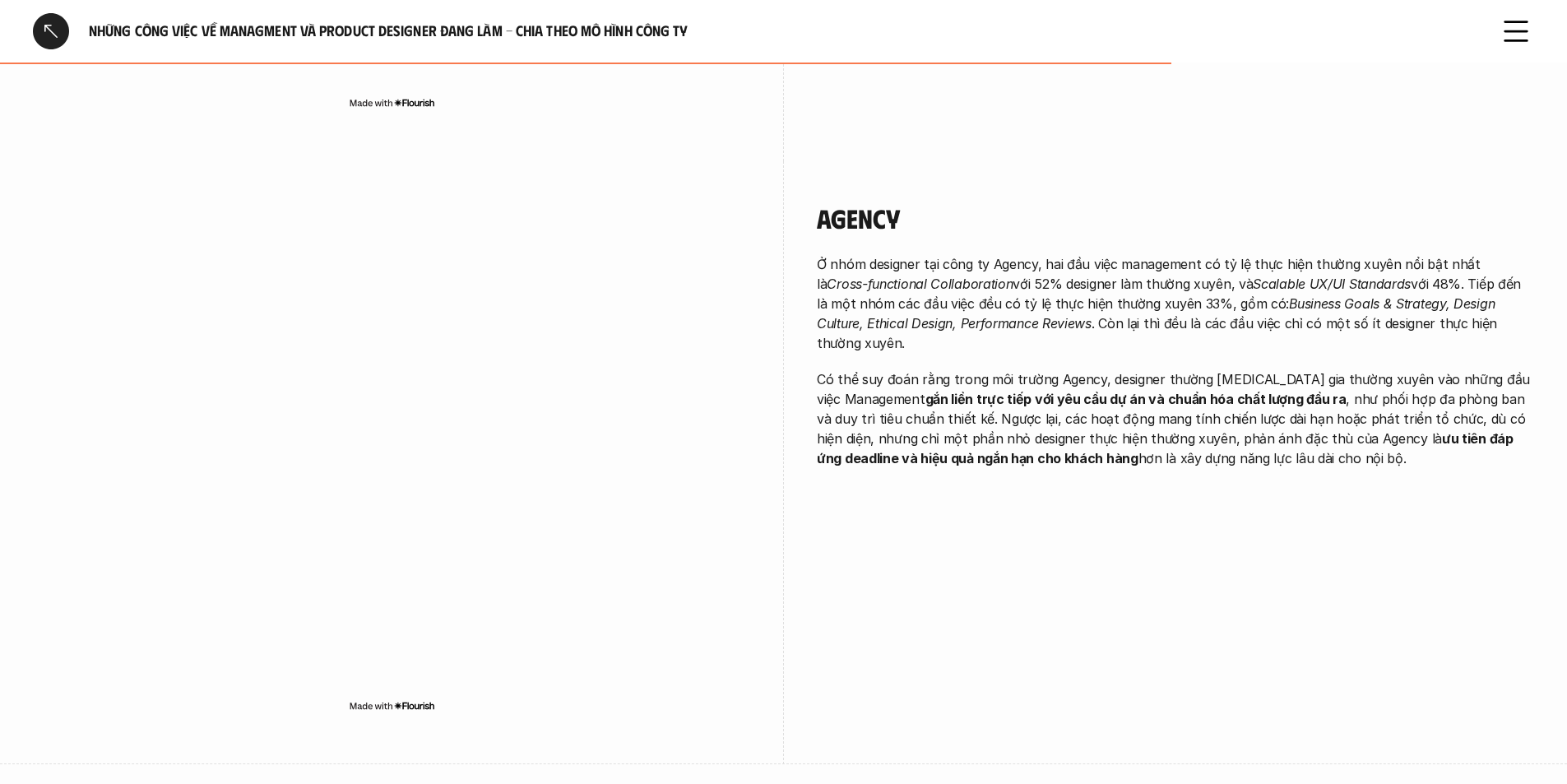
scroll to position [2466, 0]
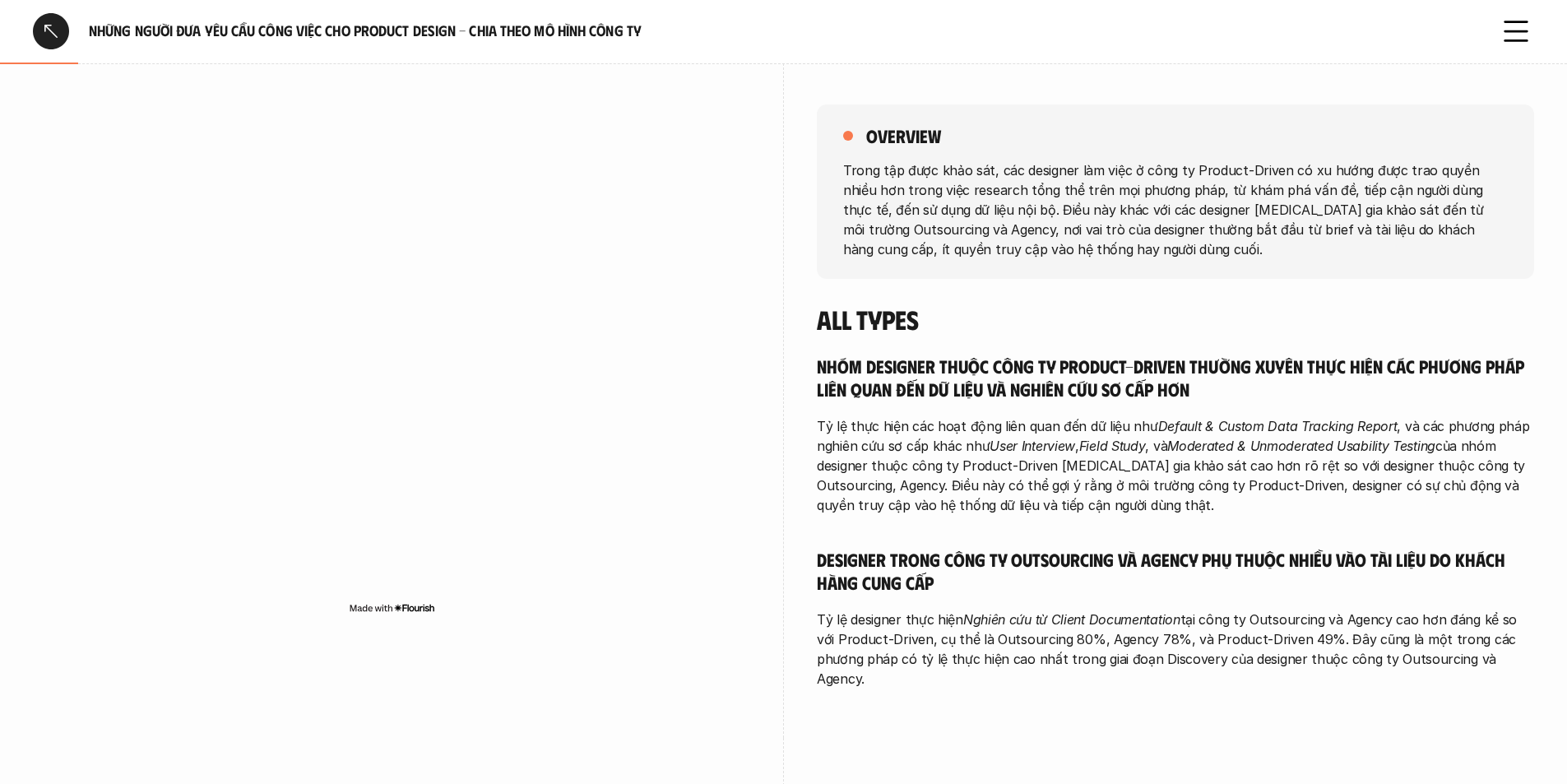
scroll to position [82, 0]
